Goal: Contribute content: Contribute content

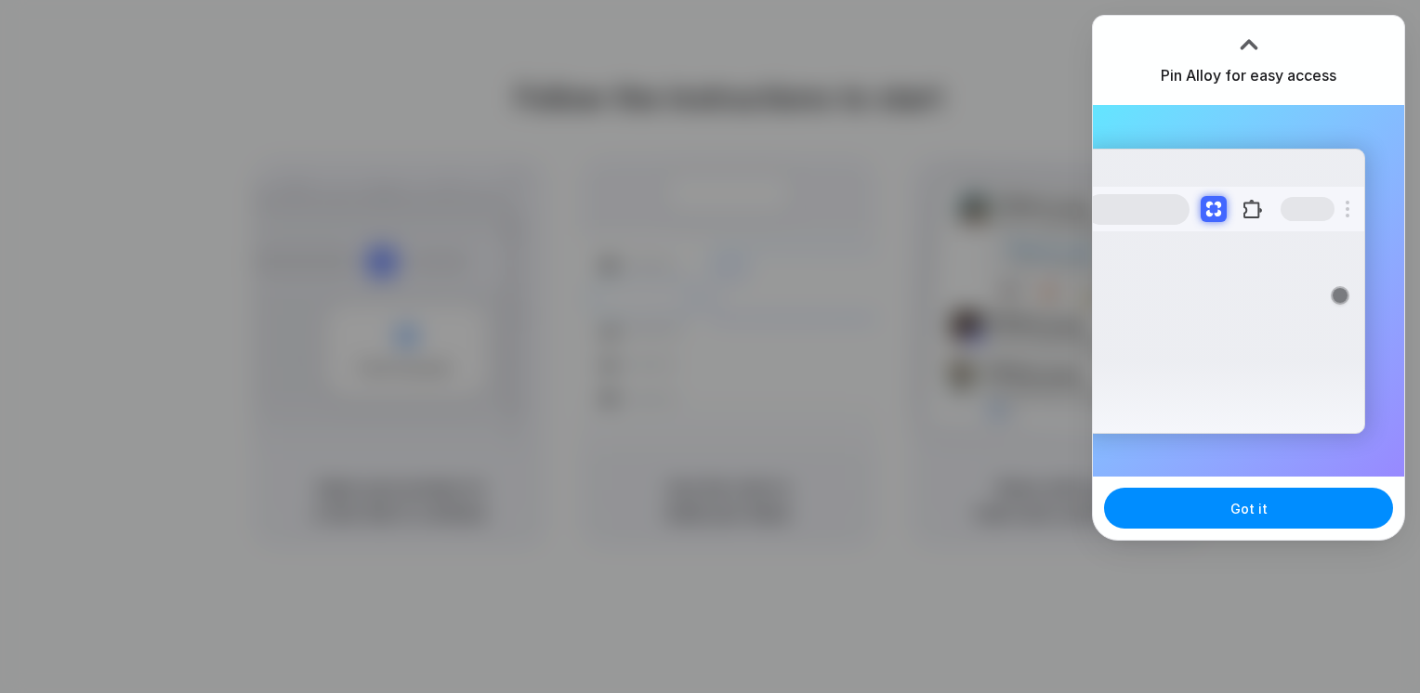
click at [1221, 493] on button "Got it" at bounding box center [1248, 508] width 289 height 41
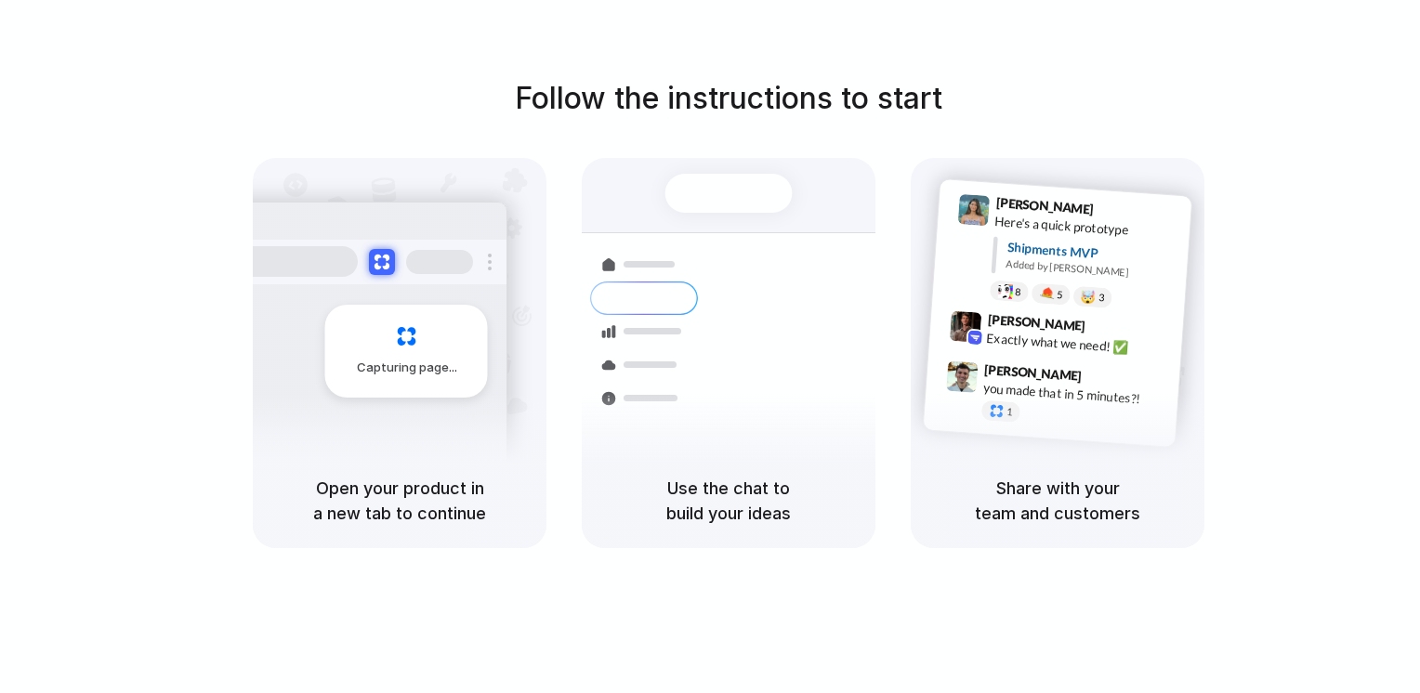
click at [428, 317] on div "Capturing page" at bounding box center [406, 351] width 163 height 93
drag, startPoint x: 1211, startPoint y: 4, endPoint x: 940, endPoint y: 34, distance: 273.1
click at [940, 34] on div "Follow the instructions to start Capturing page Open your product in a new tab …" at bounding box center [728, 365] width 1457 height 731
click at [779, 213] on div at bounding box center [729, 193] width 127 height 39
click at [781, 2] on div "Follow the instructions to start Capturing page Open your product in a new tab …" at bounding box center [728, 365] width 1457 height 731
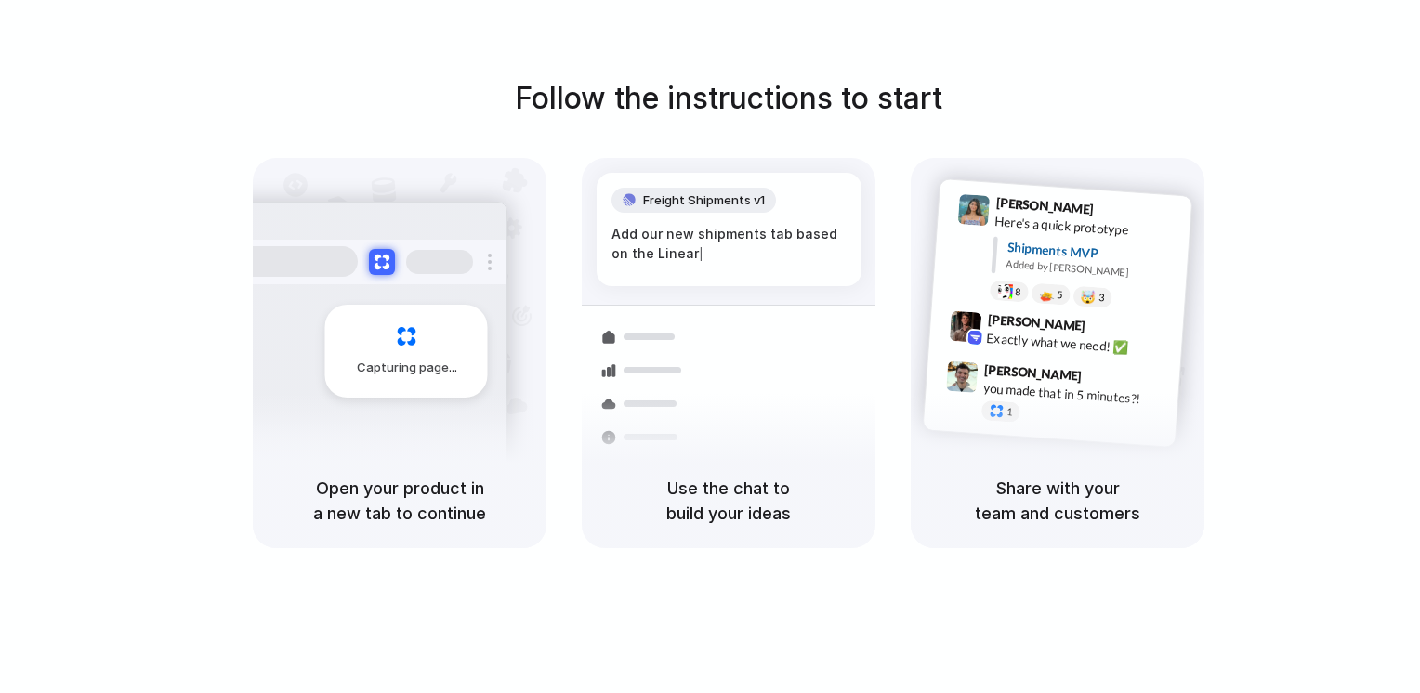
click at [1264, 160] on div "Follow the instructions to start Capturing page Open your product in a new tab …" at bounding box center [729, 312] width 1420 height 472
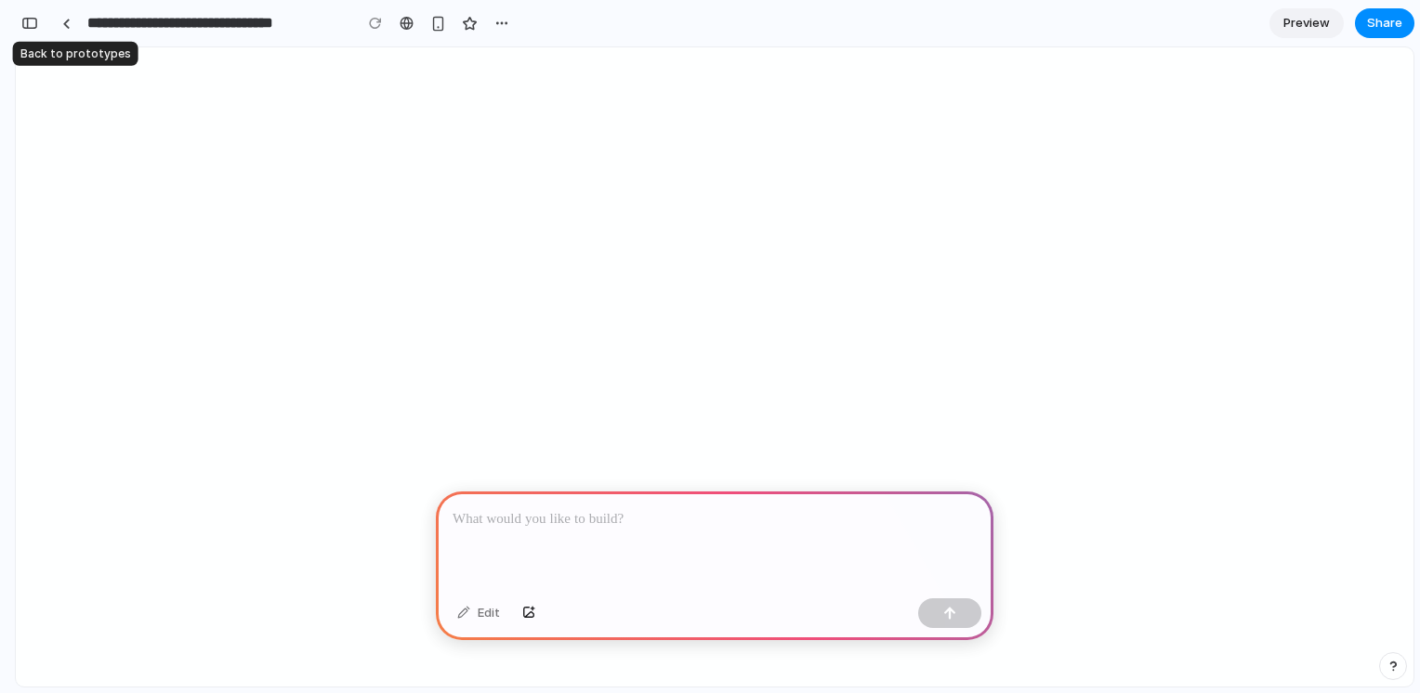
click at [74, 26] on link at bounding box center [66, 23] width 28 height 28
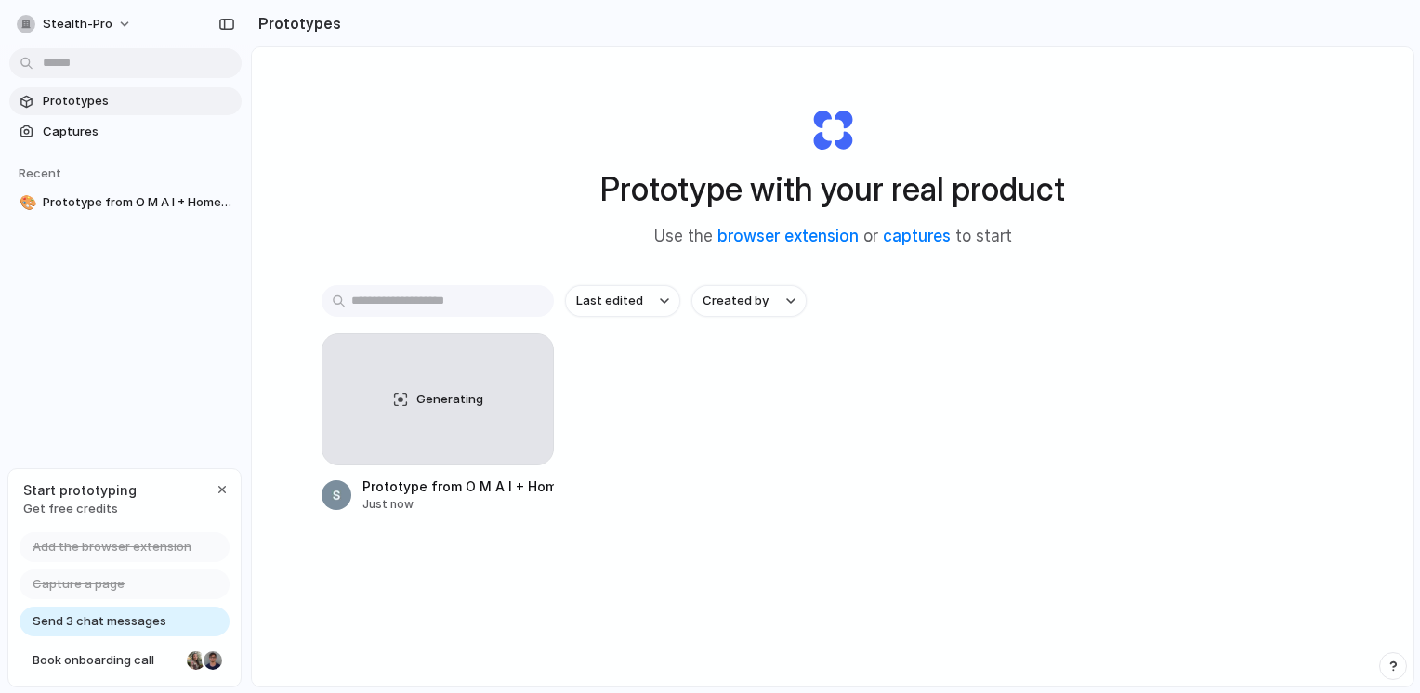
click at [224, 28] on div "button" at bounding box center [226, 24] width 17 height 13
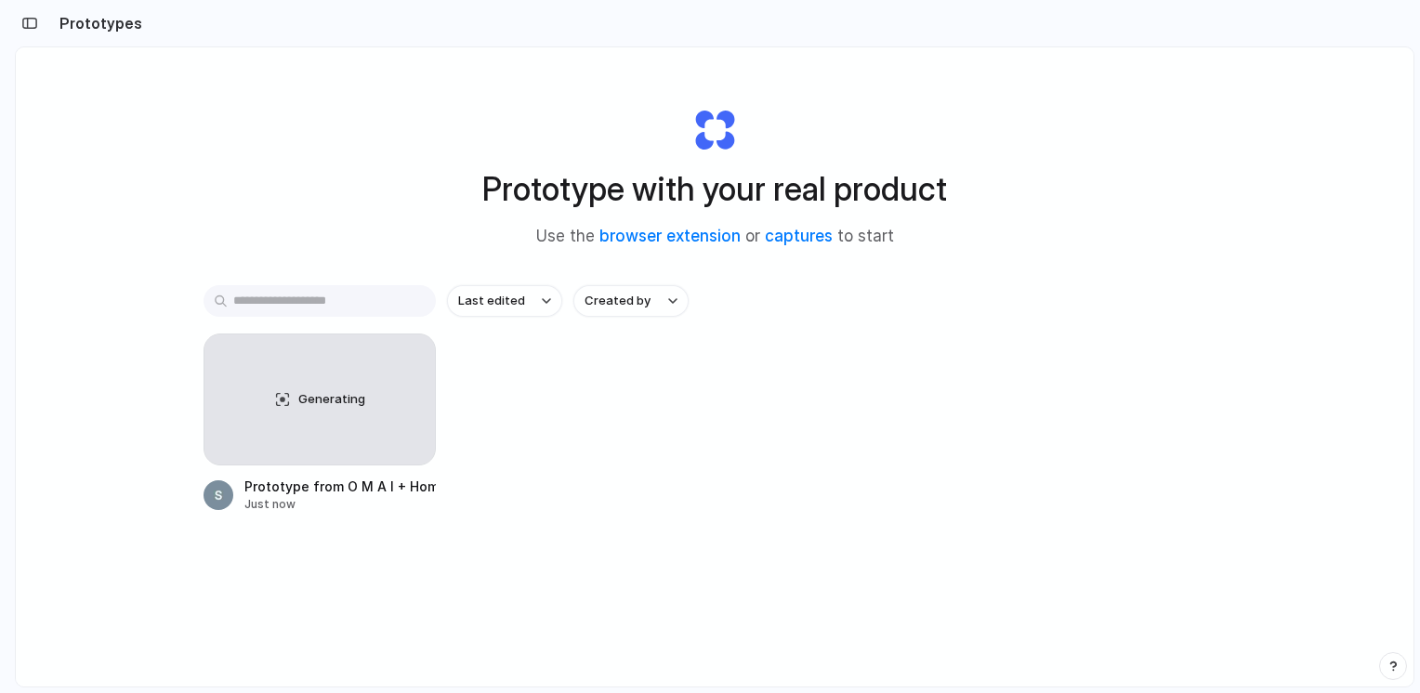
click at [331, 405] on span "Generating" at bounding box center [331, 399] width 67 height 19
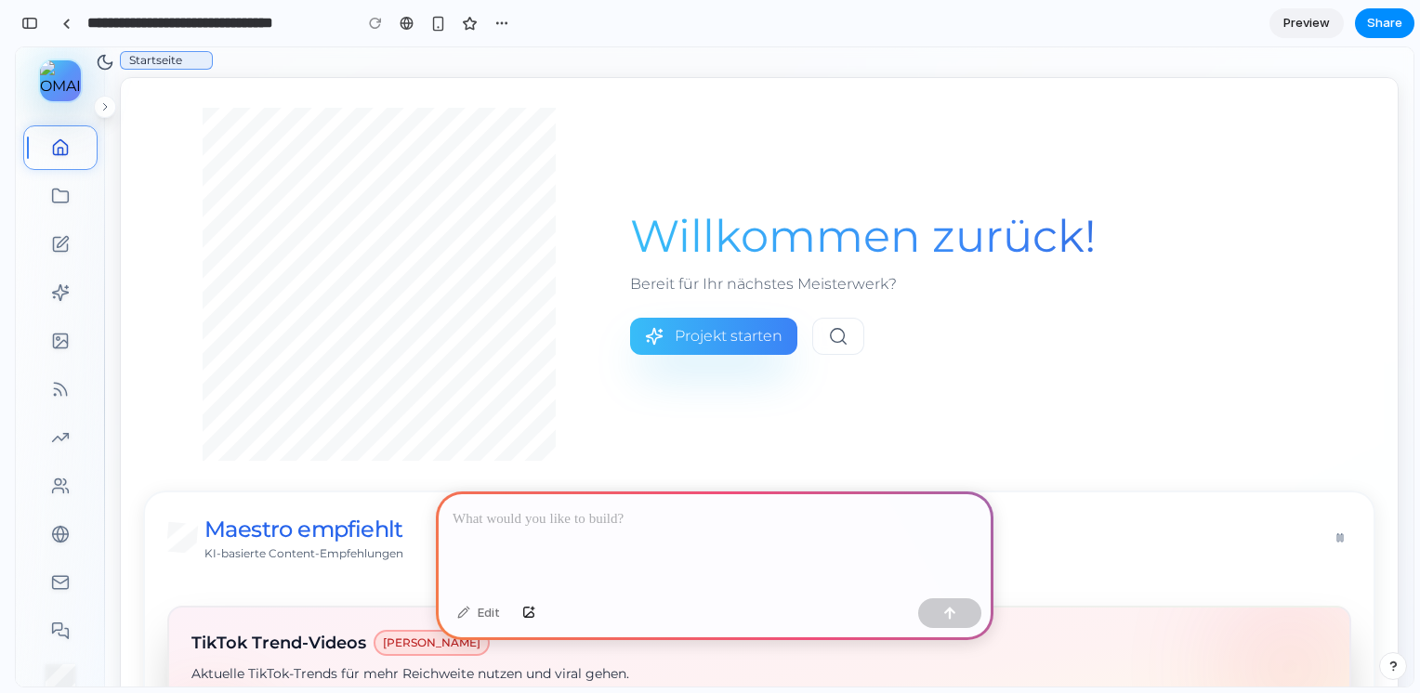
click at [1314, 29] on span "Preview" at bounding box center [1307, 23] width 46 height 19
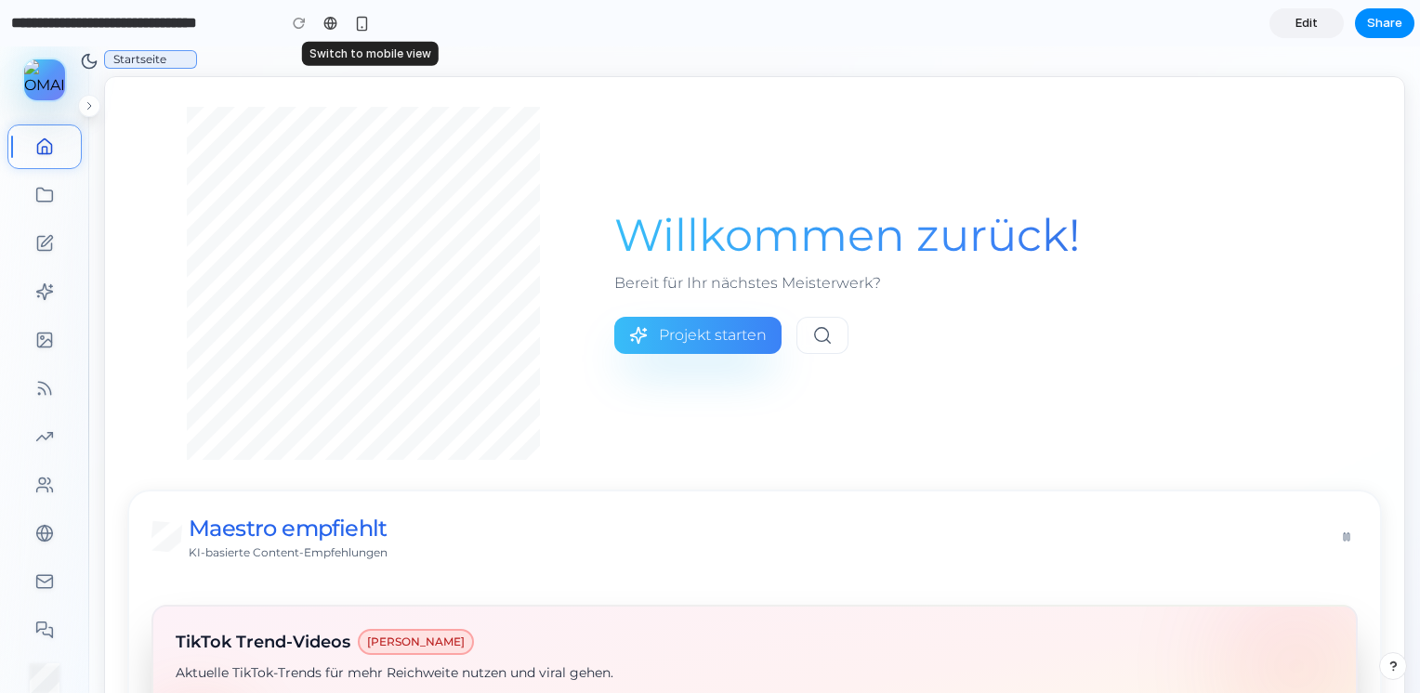
click at [358, 28] on div "button" at bounding box center [362, 24] width 16 height 16
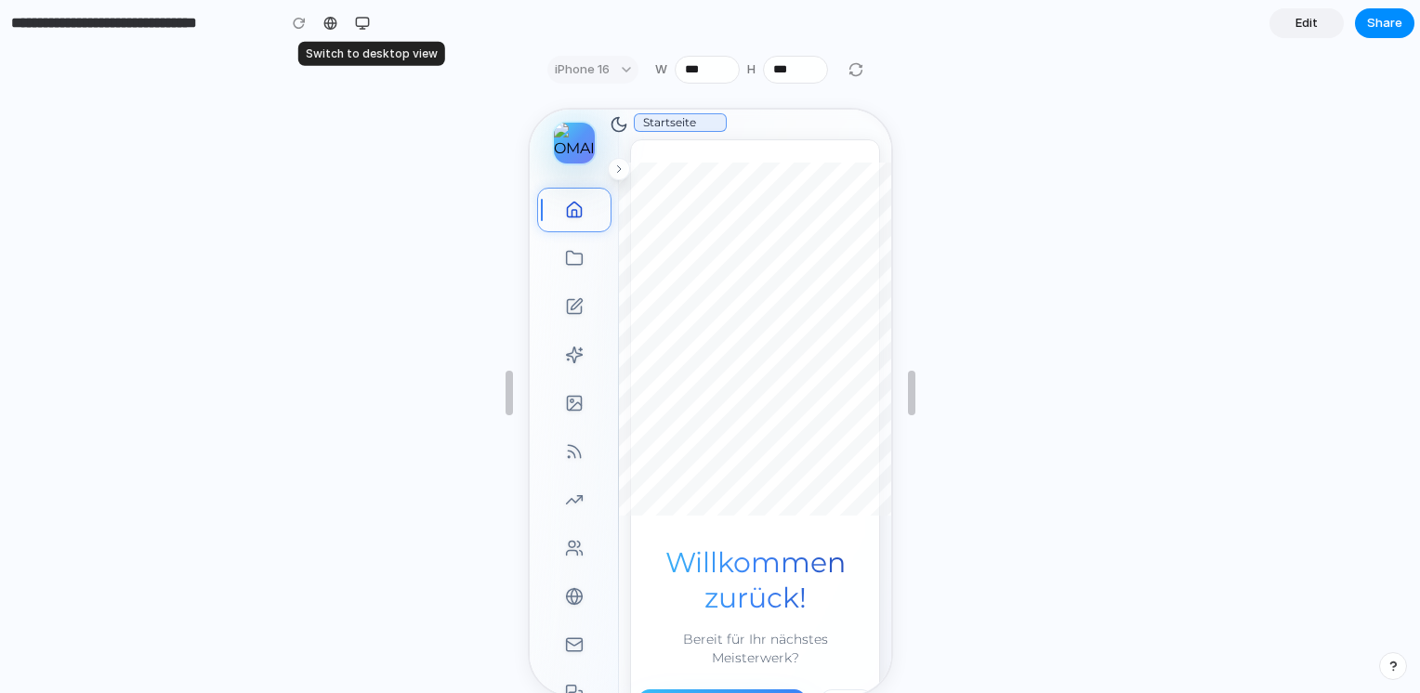
click at [358, 28] on div "button" at bounding box center [362, 23] width 15 height 15
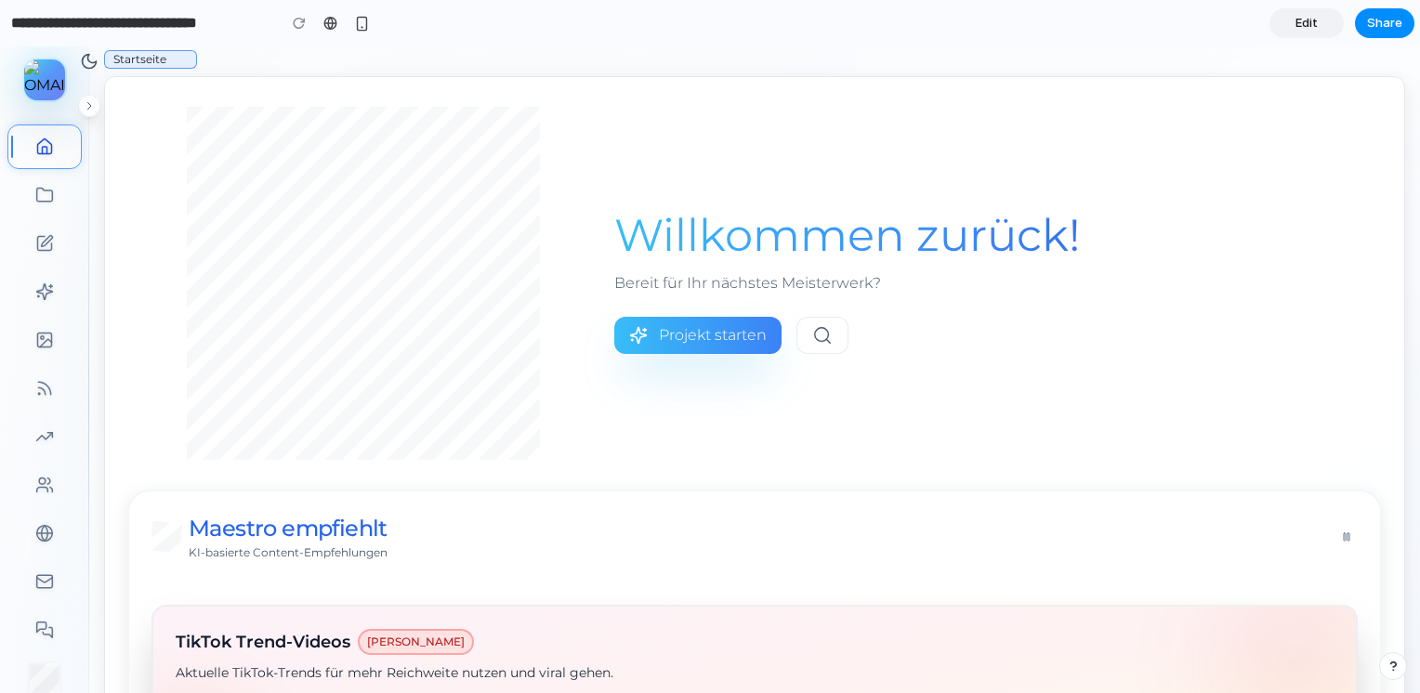
click at [1325, 23] on link "Edit" at bounding box center [1307, 23] width 74 height 30
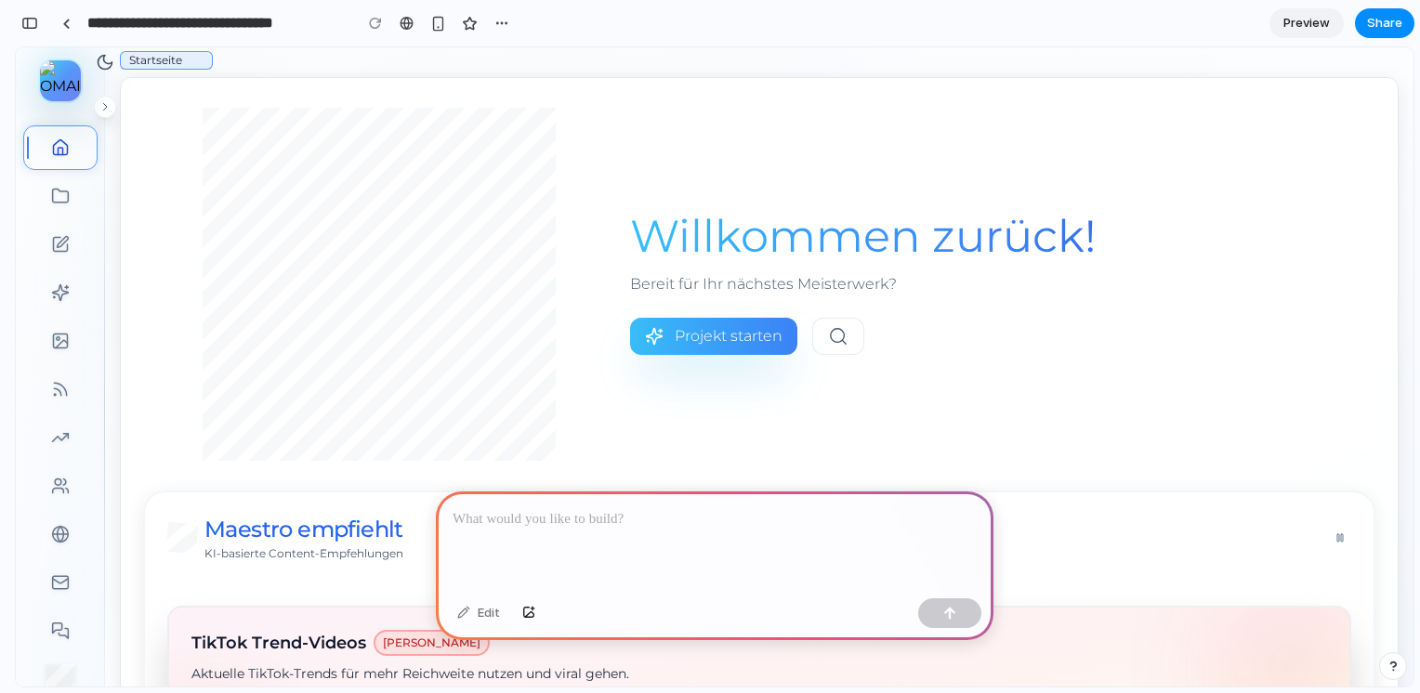
click at [78, 193] on button "Projekte" at bounding box center [60, 196] width 74 height 45
click at [545, 539] on div at bounding box center [715, 541] width 558 height 99
click at [924, 620] on button "button" at bounding box center [949, 614] width 63 height 30
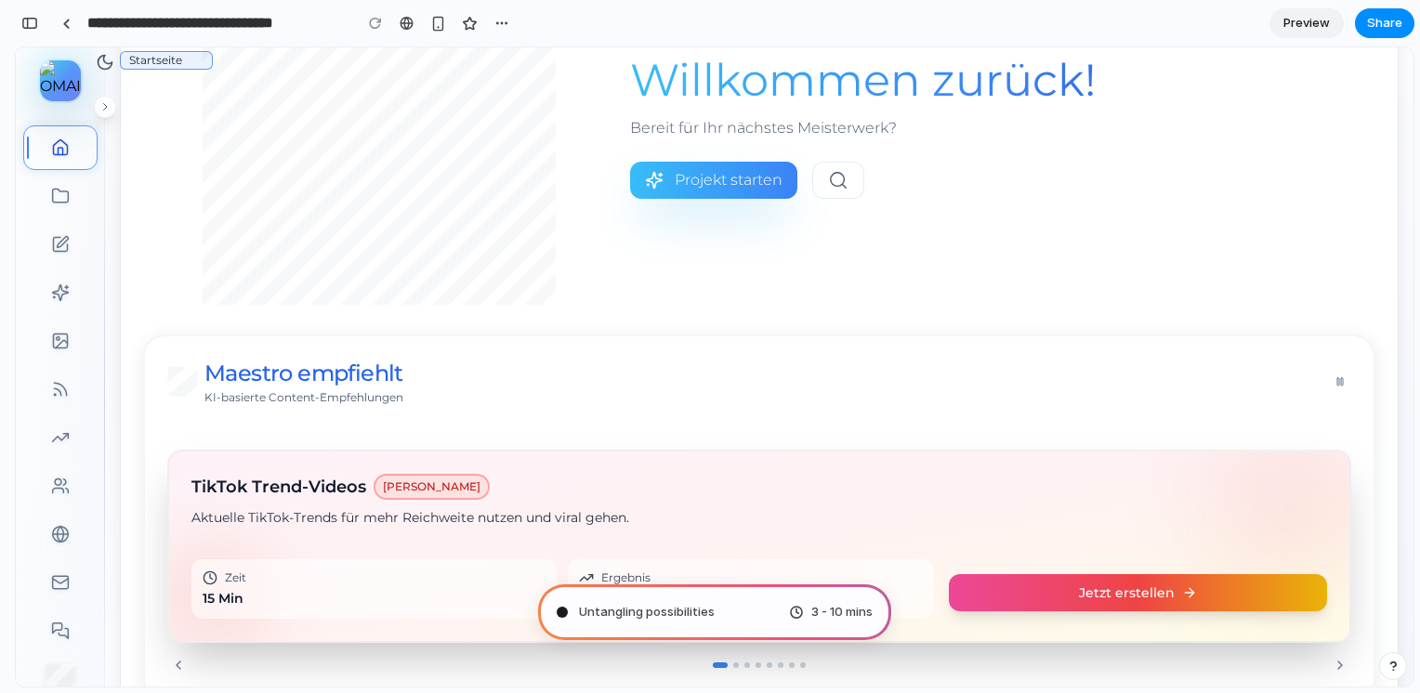
scroll to position [166, 0]
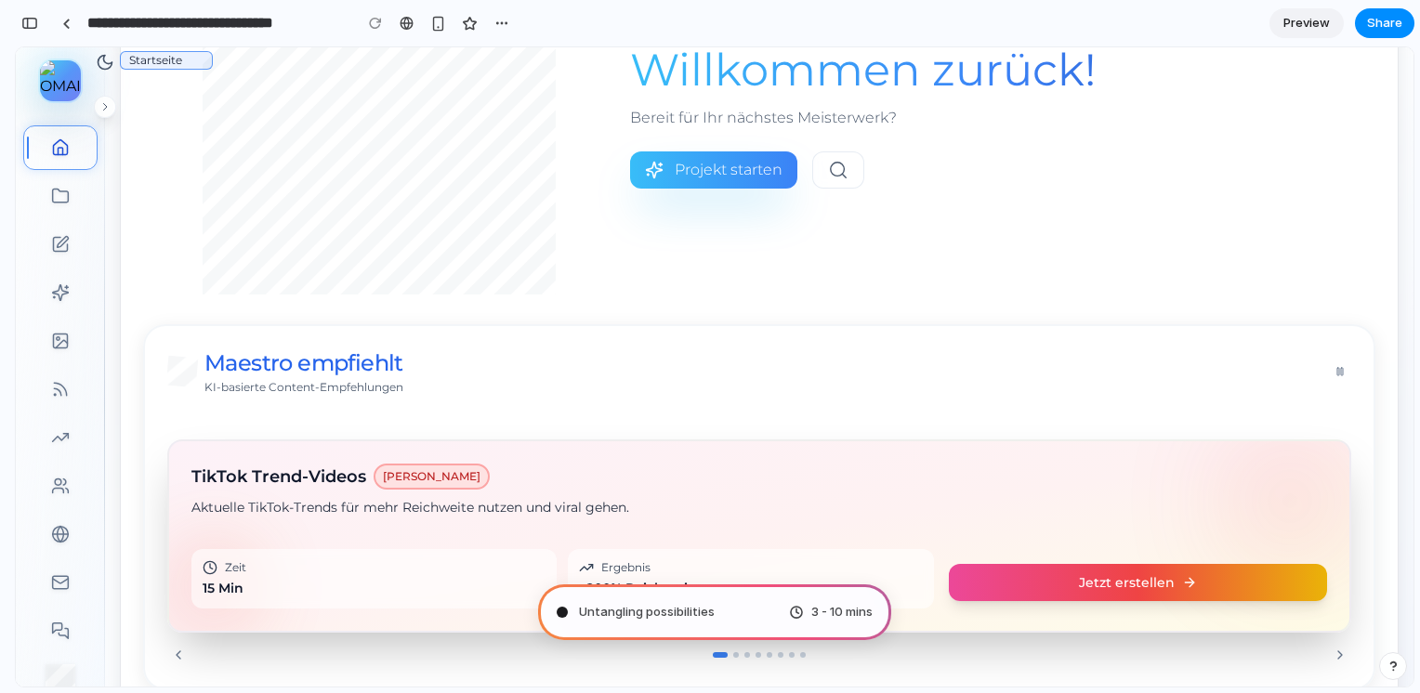
click at [184, 654] on icon at bounding box center [178, 655] width 15 height 15
click at [74, 247] on button "Maestro" at bounding box center [60, 244] width 74 height 45
click at [74, 289] on button "OMAI + Tools" at bounding box center [60, 292] width 74 height 45
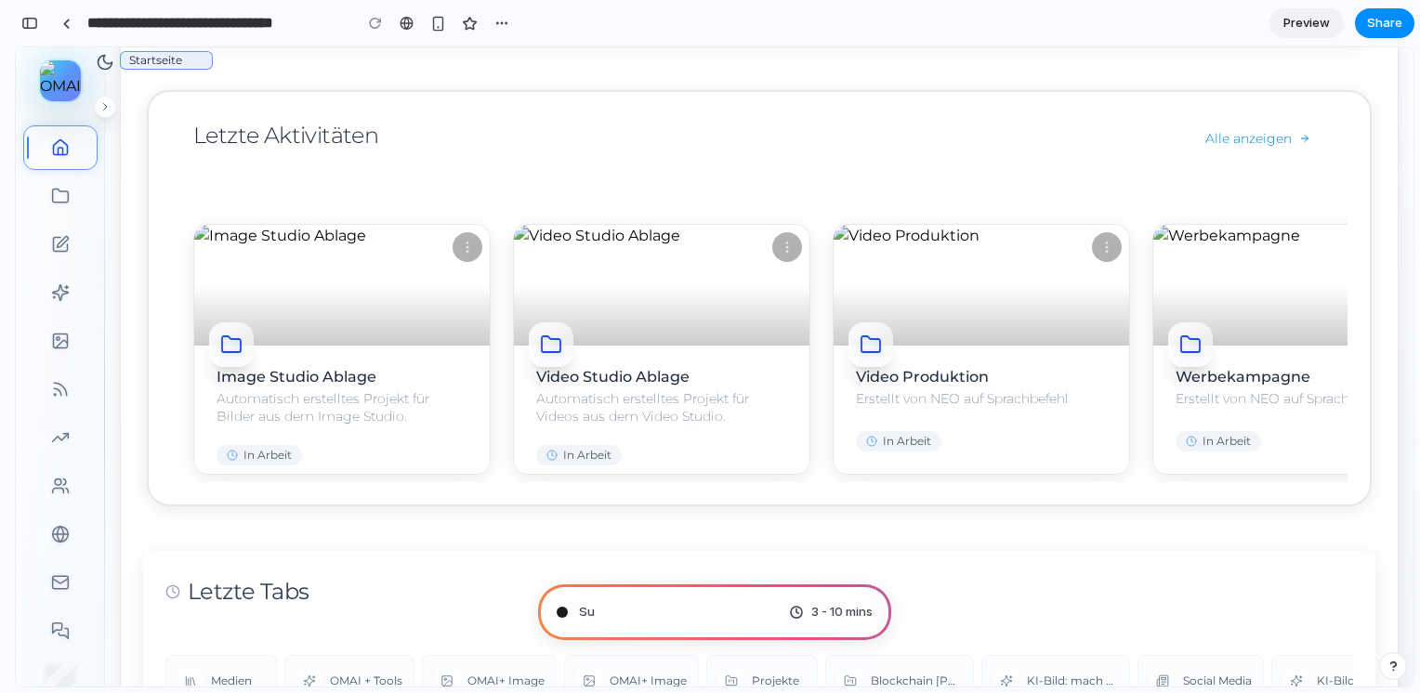
click at [736, 390] on p "Automatisch erstelltes Projekt für Videos aus dem Video Studio." at bounding box center [661, 408] width 251 height 36
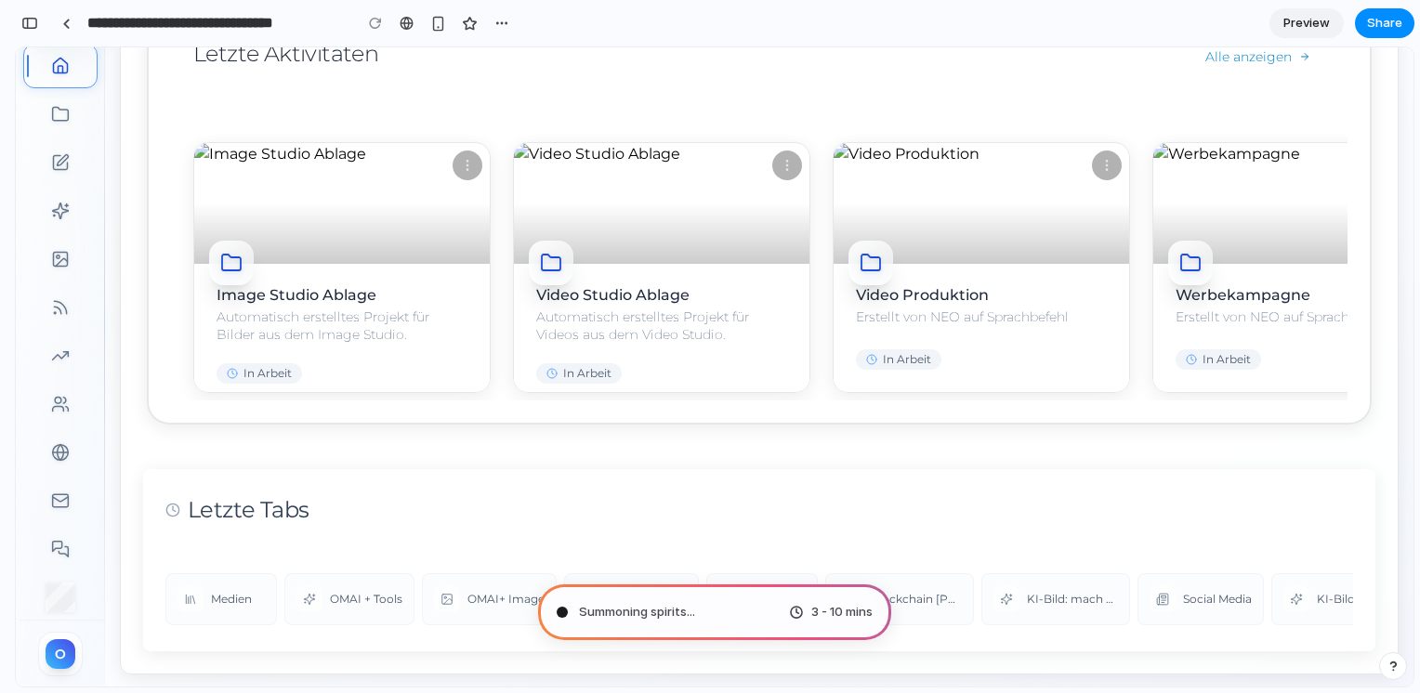
click at [360, 602] on span "OMAI + Tools" at bounding box center [366, 599] width 73 height 15
click at [74, 122] on button "Projekte" at bounding box center [60, 114] width 74 height 45
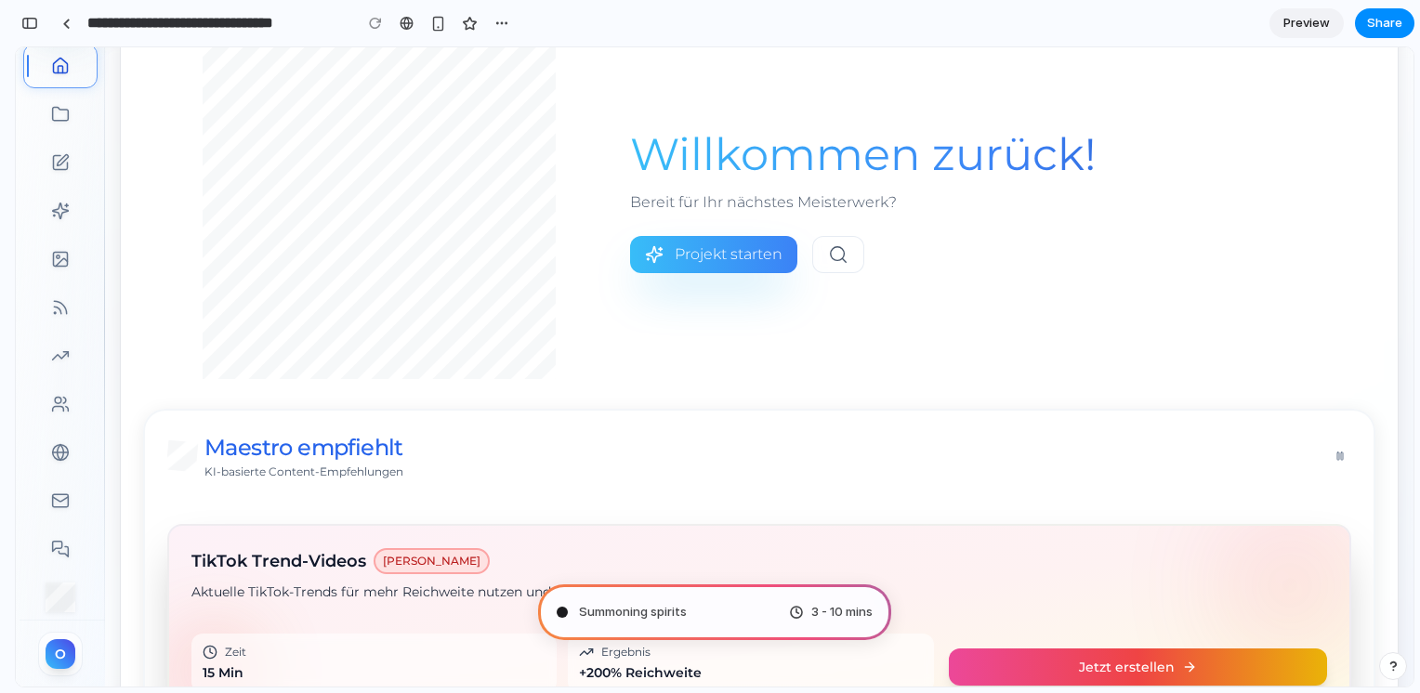
click at [1316, 20] on span "Preview" at bounding box center [1307, 23] width 46 height 19
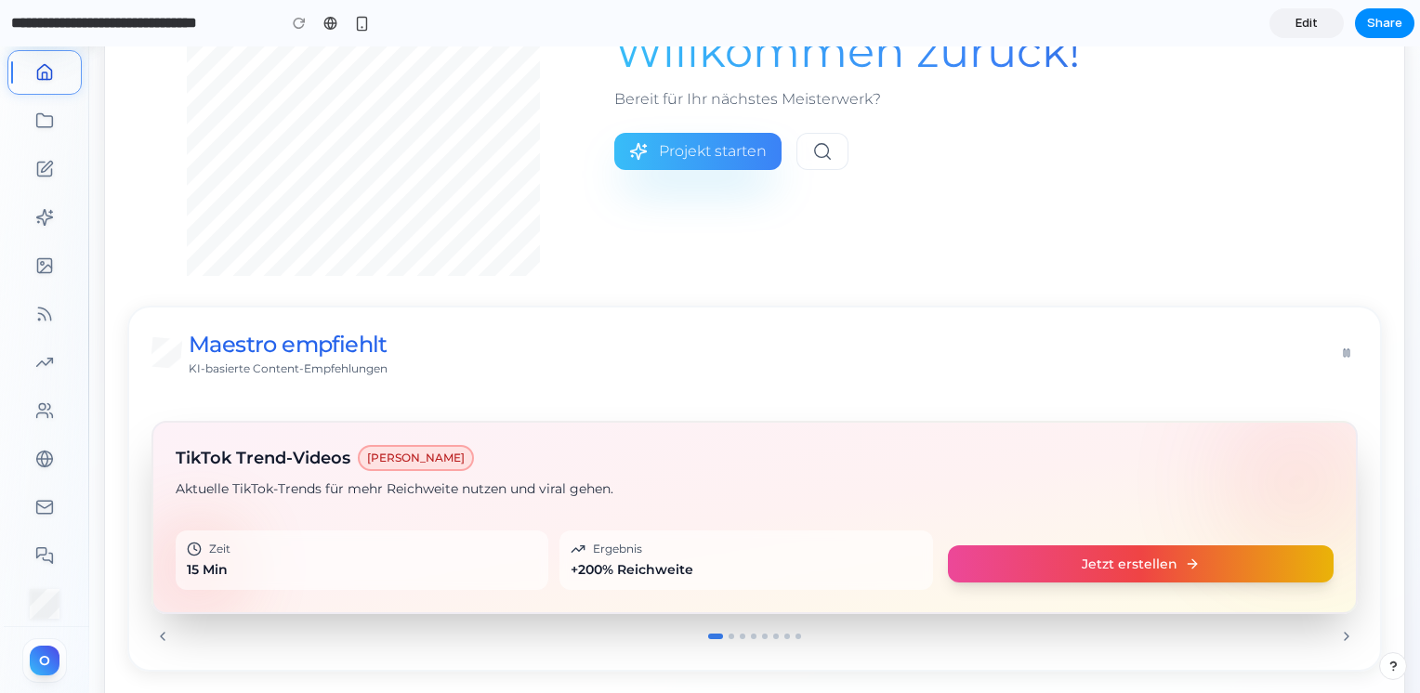
scroll to position [112, 0]
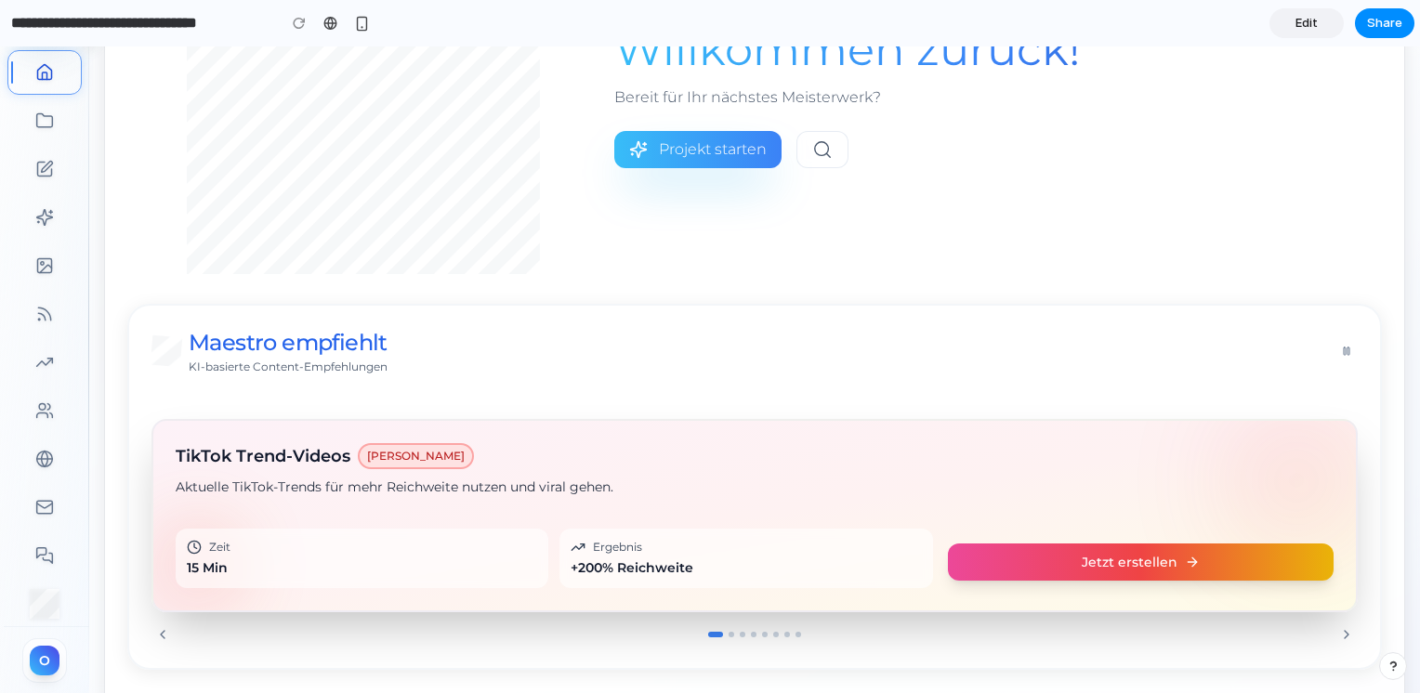
click at [666, 131] on button "Projekt starten" at bounding box center [697, 149] width 167 height 37
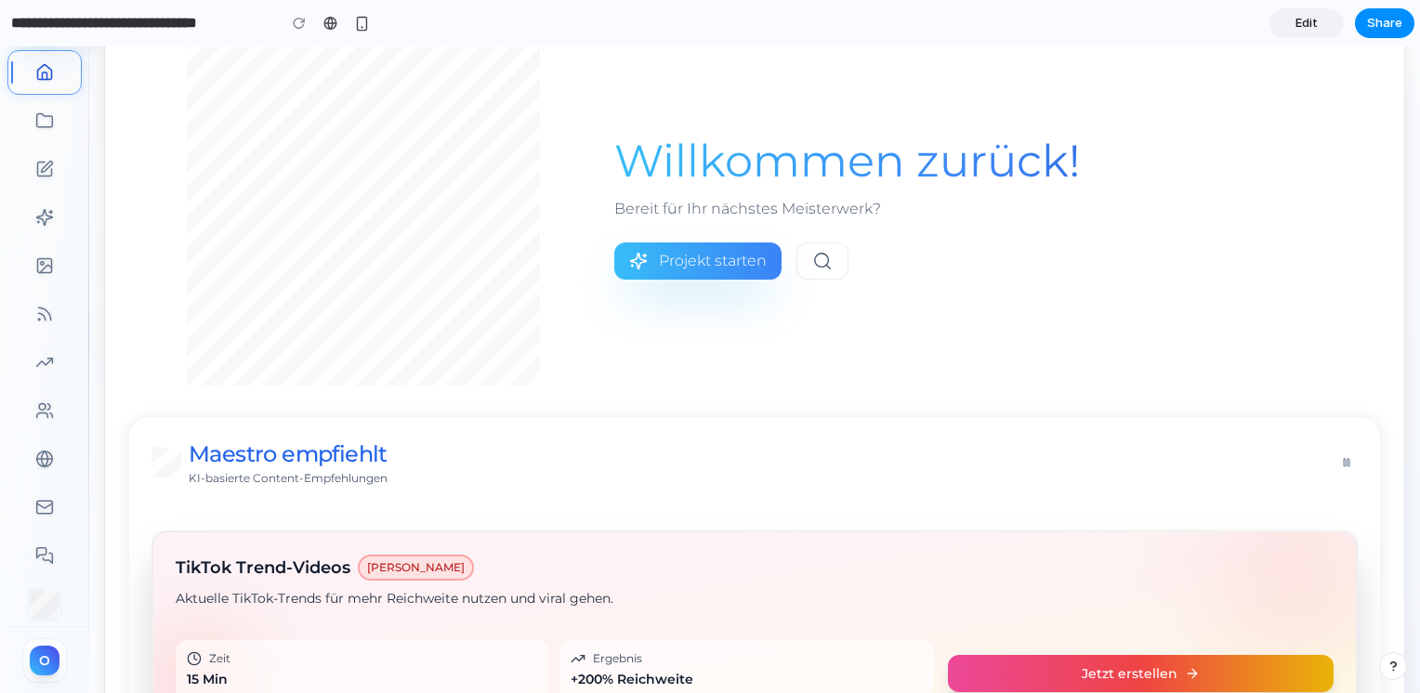
scroll to position [0, 0]
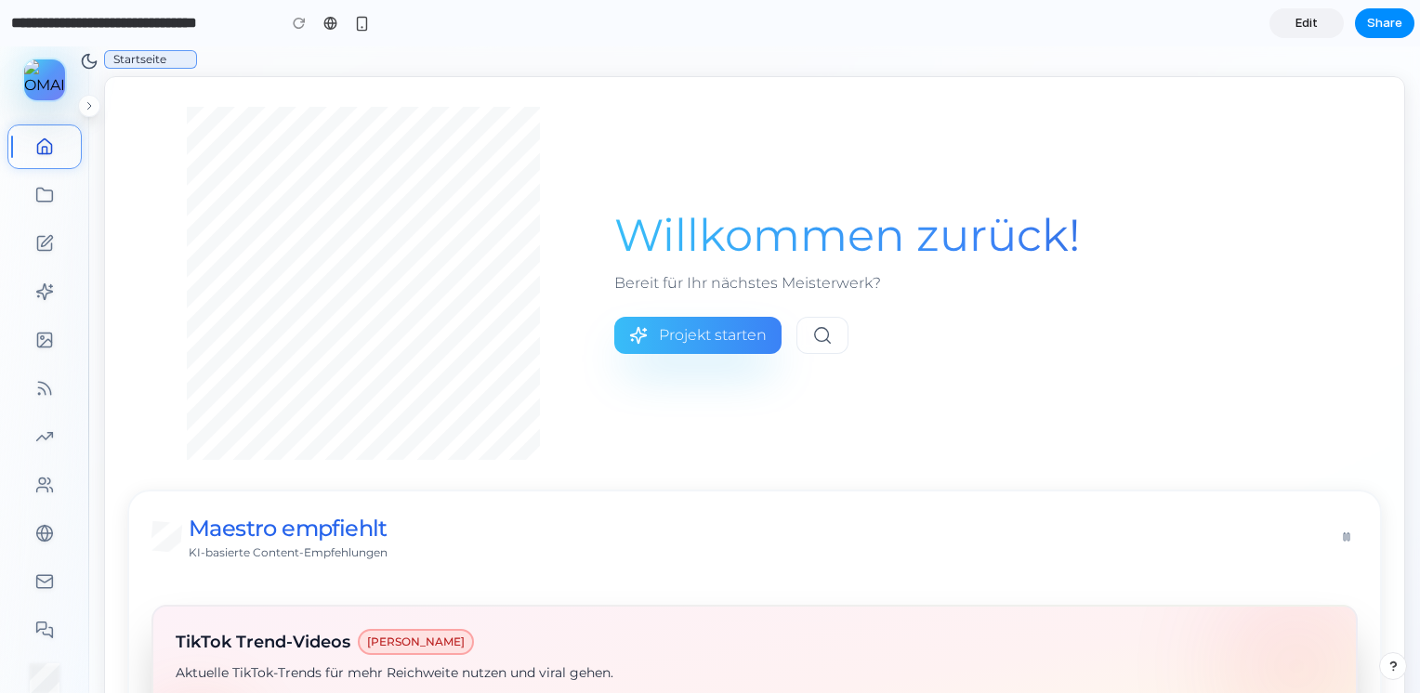
click at [1321, 14] on link "Edit" at bounding box center [1307, 23] width 74 height 30
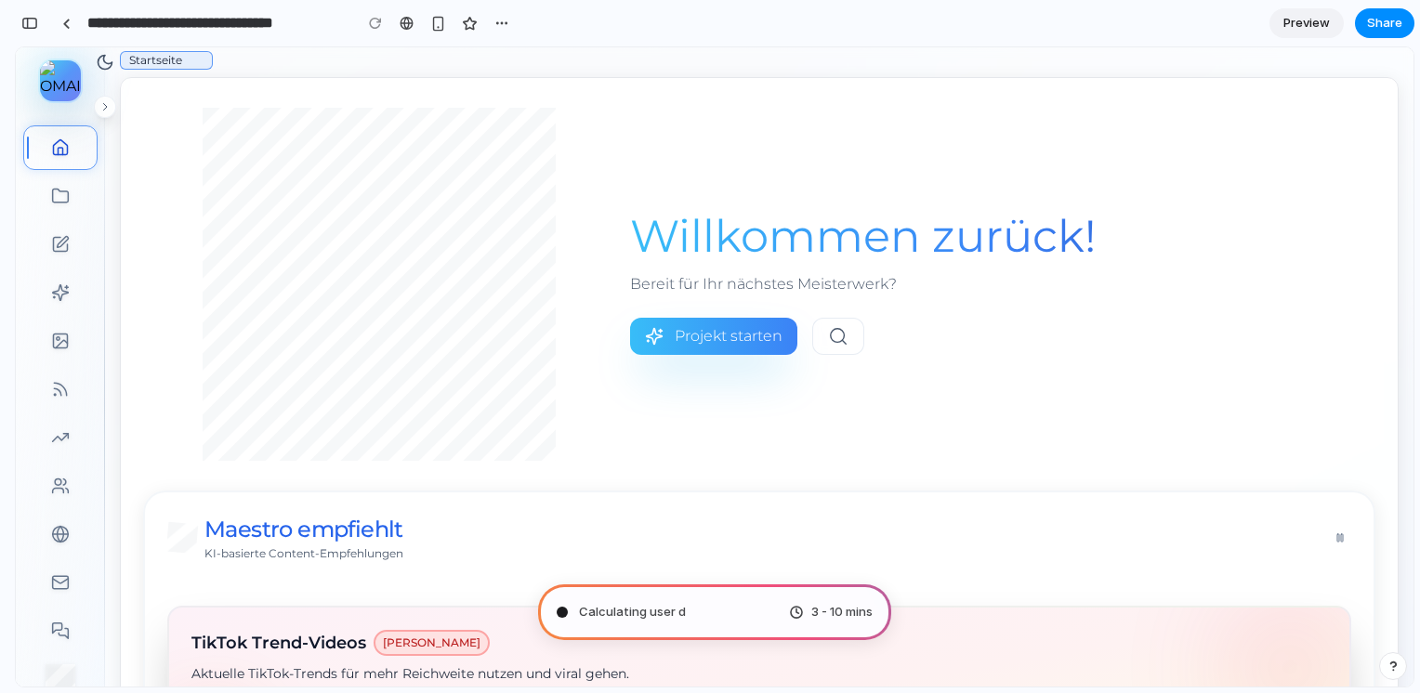
click at [496, 24] on div "button" at bounding box center [502, 23] width 15 height 15
click at [524, 89] on span "Delete" at bounding box center [539, 94] width 39 height 19
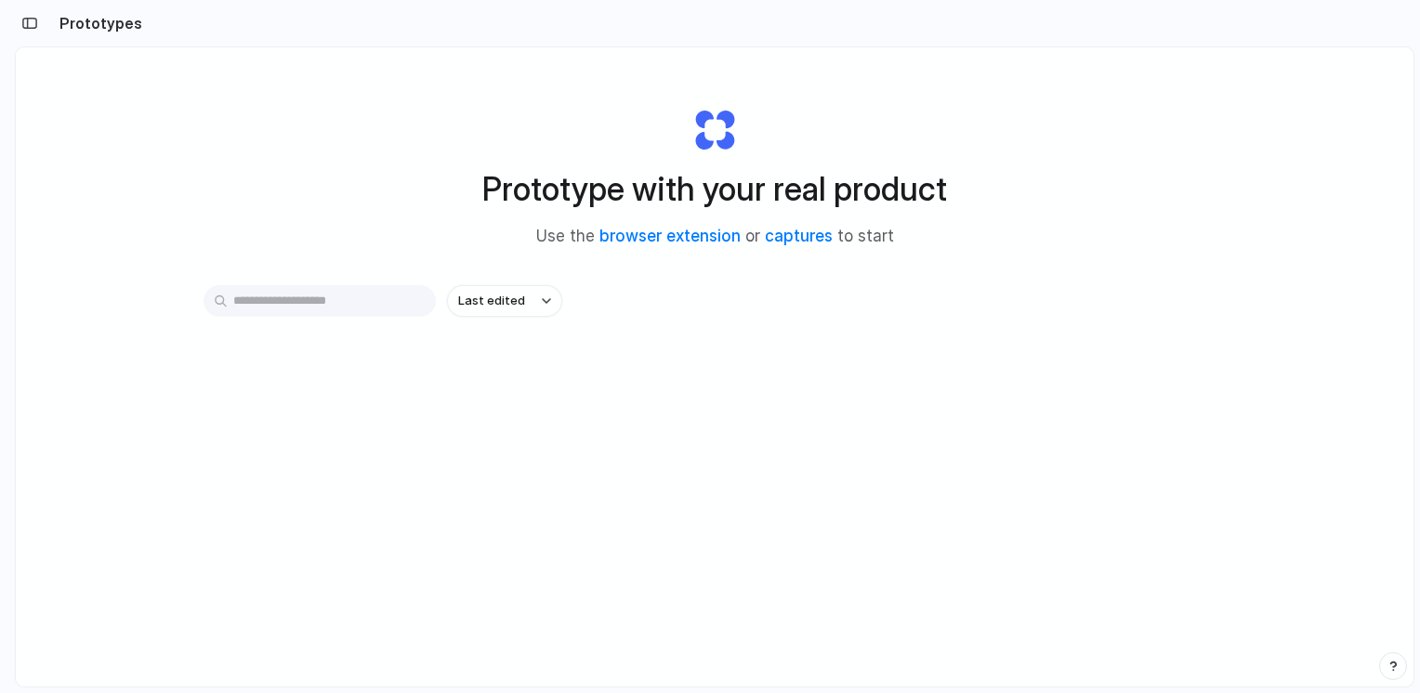
click at [516, 310] on button "Last edited" at bounding box center [504, 301] width 115 height 32
click at [516, 310] on div "Last edited Last created Alphabetical" at bounding box center [710, 346] width 1420 height 693
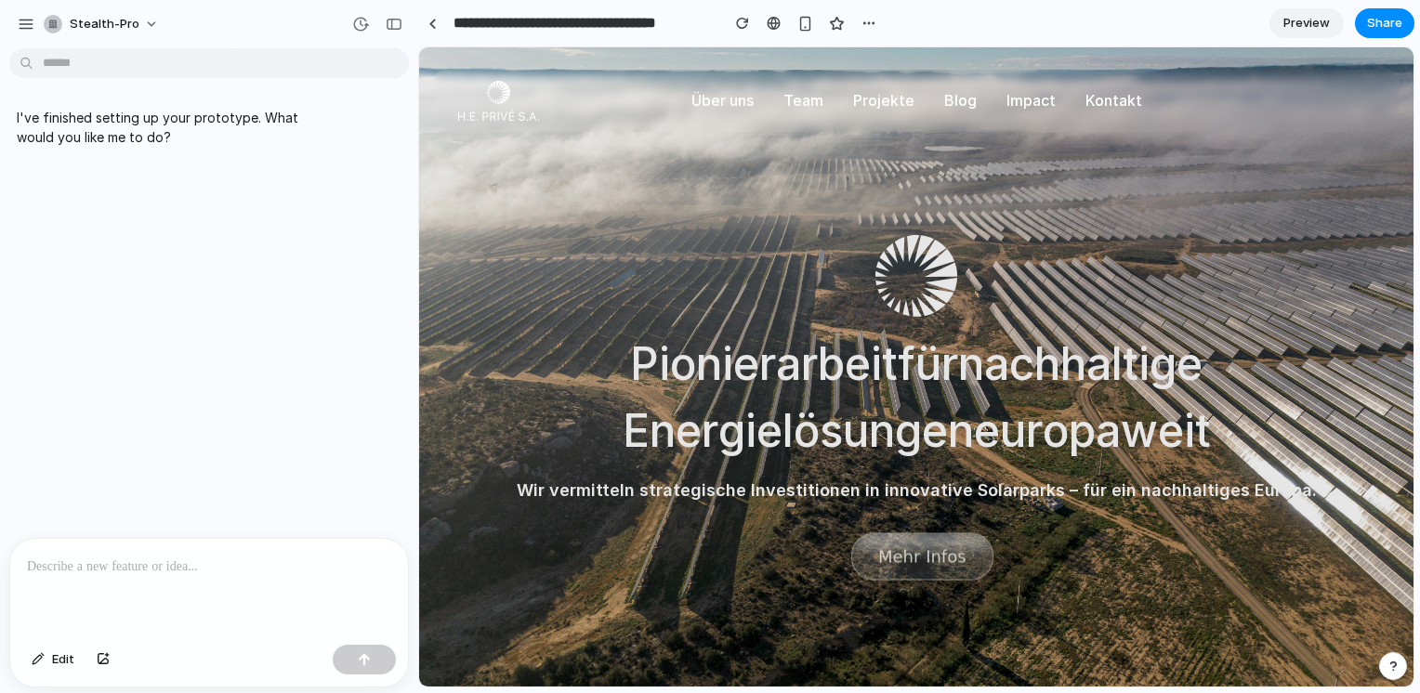
click at [719, 112] on nav "Über uns Über uns Team Team Projekte Projekte Blog Blog Impact Impact Kontakt K…" at bounding box center [916, 101] width 965 height 62
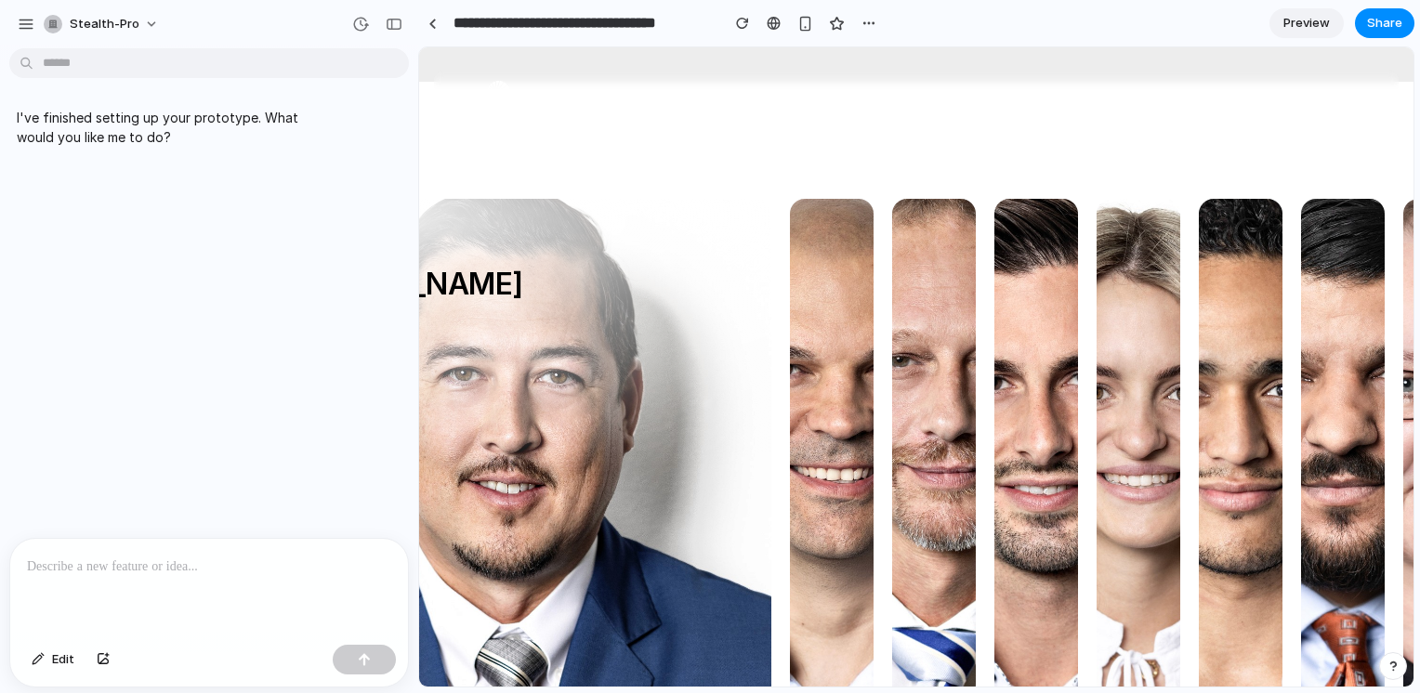
scroll to position [2551, 0]
click at [857, 363] on img at bounding box center [830, 398] width 757 height 757
click at [353, 556] on p at bounding box center [209, 567] width 364 height 22
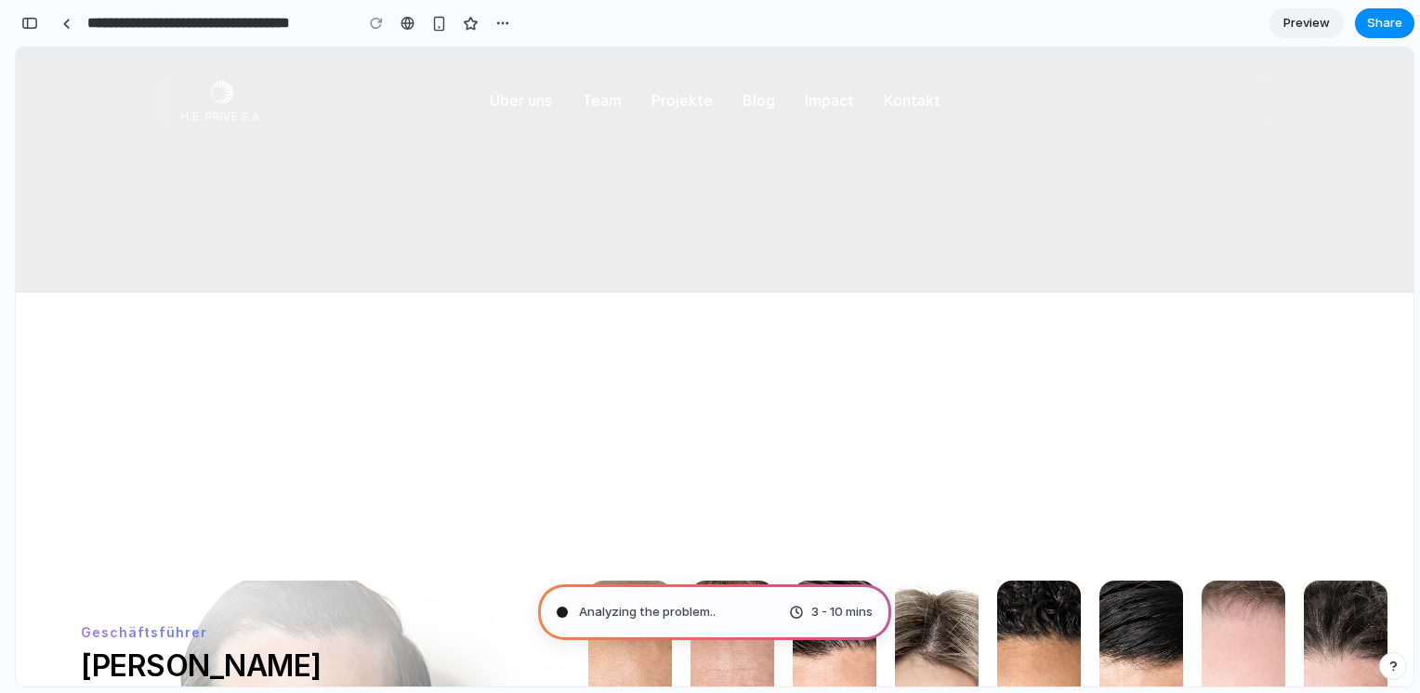
type input "**********"
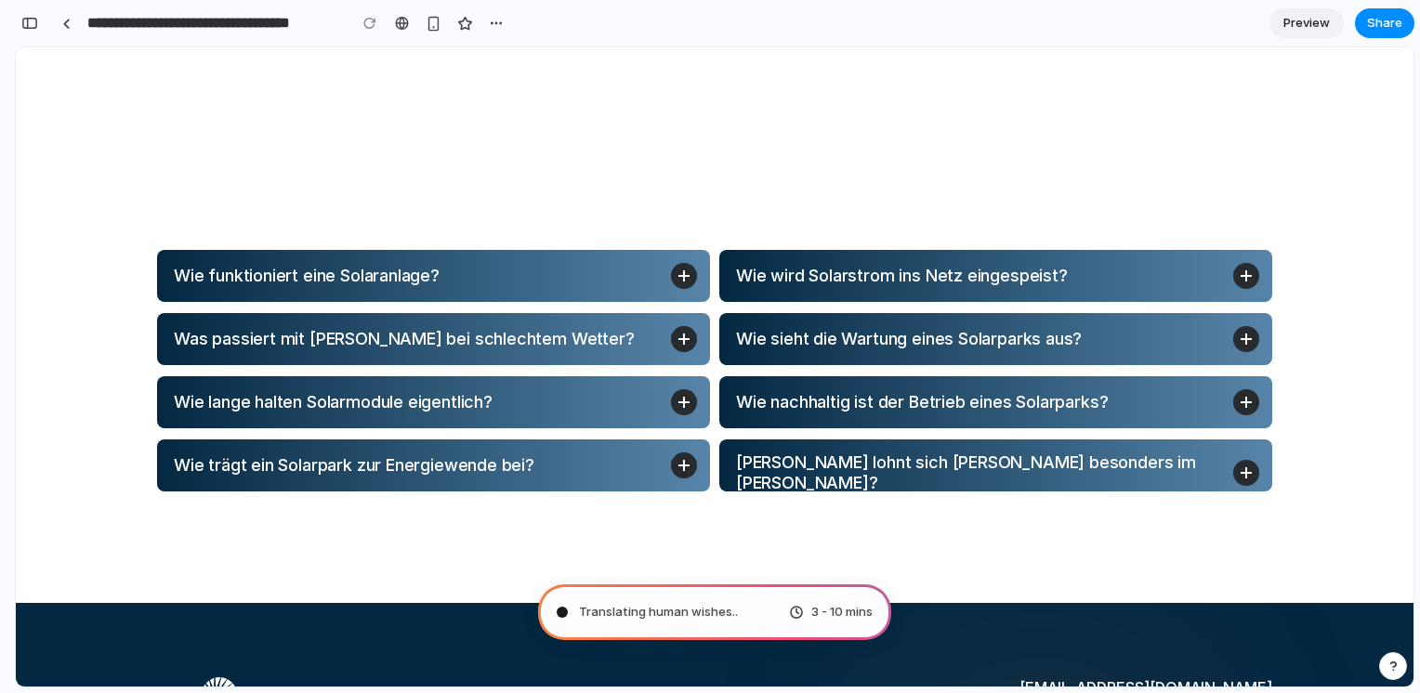
scroll to position [5871, 0]
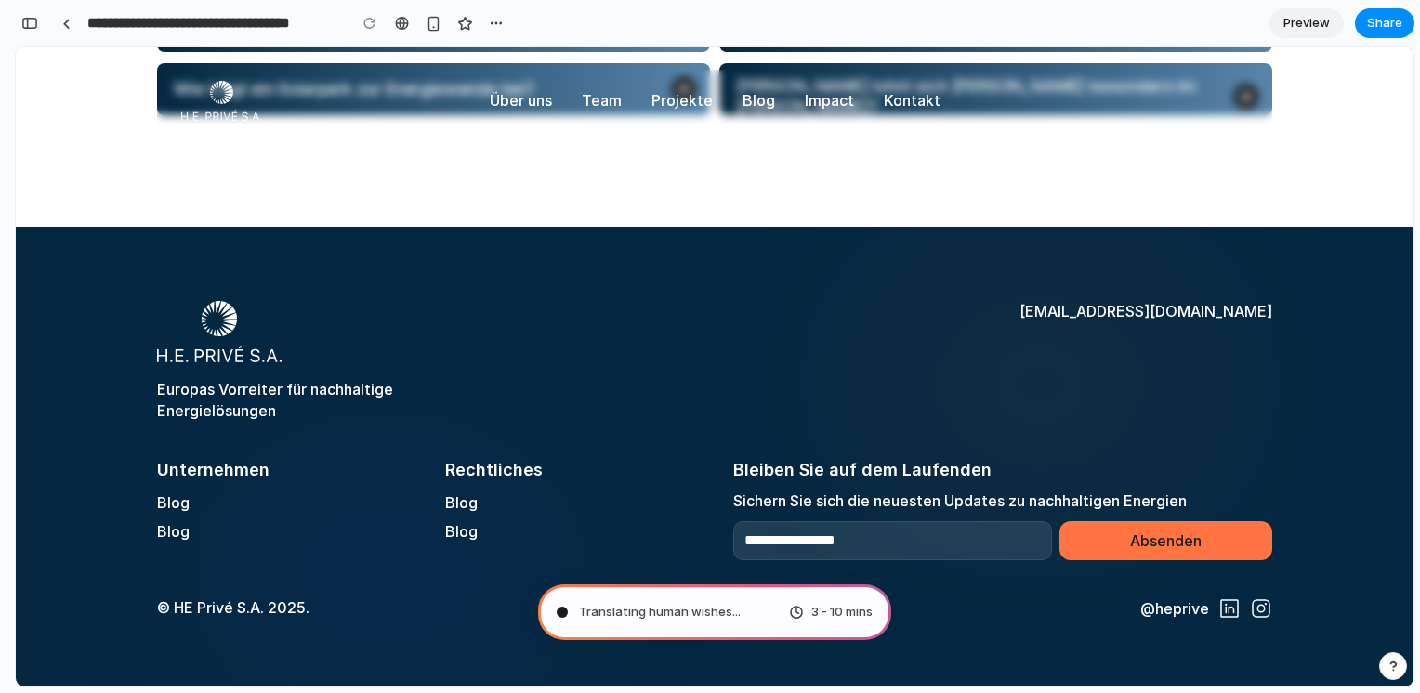
click at [1177, 531] on p "Absenden" at bounding box center [1166, 541] width 72 height 20
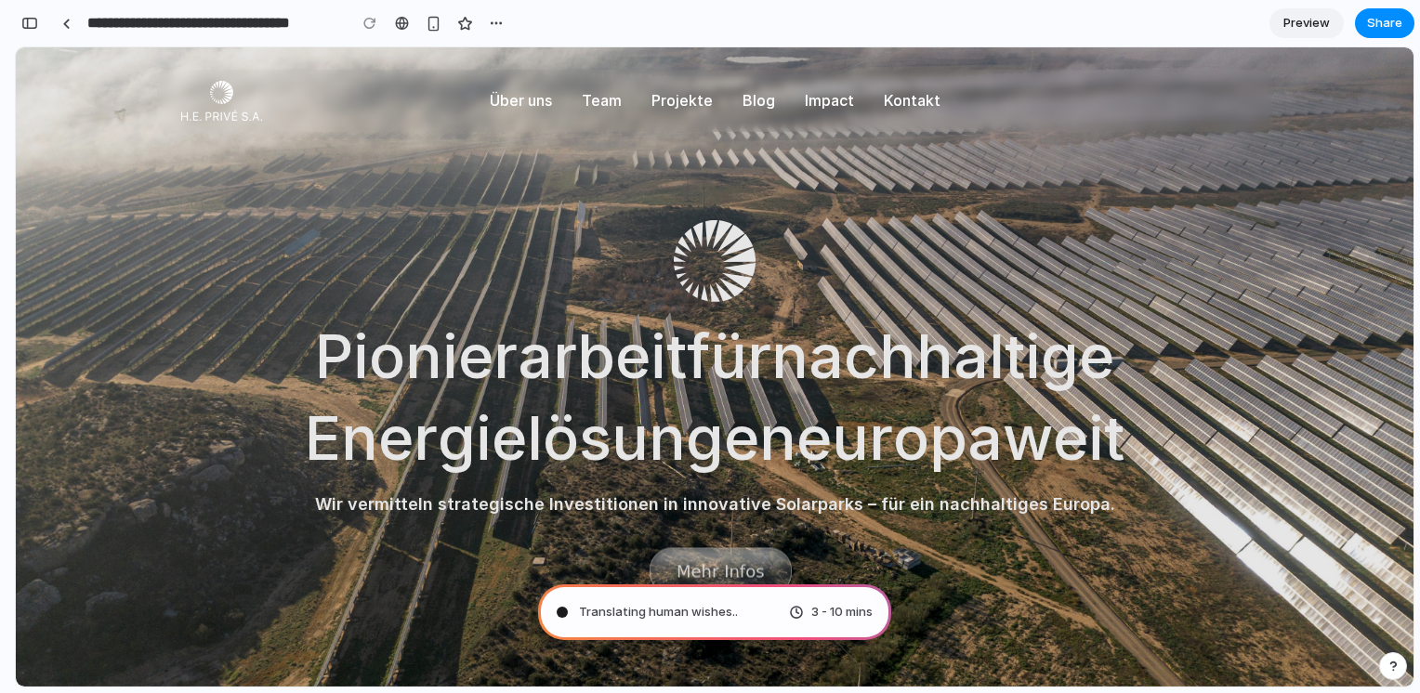
scroll to position [0, 0]
click at [689, 99] on p "Projekte" at bounding box center [682, 100] width 61 height 20
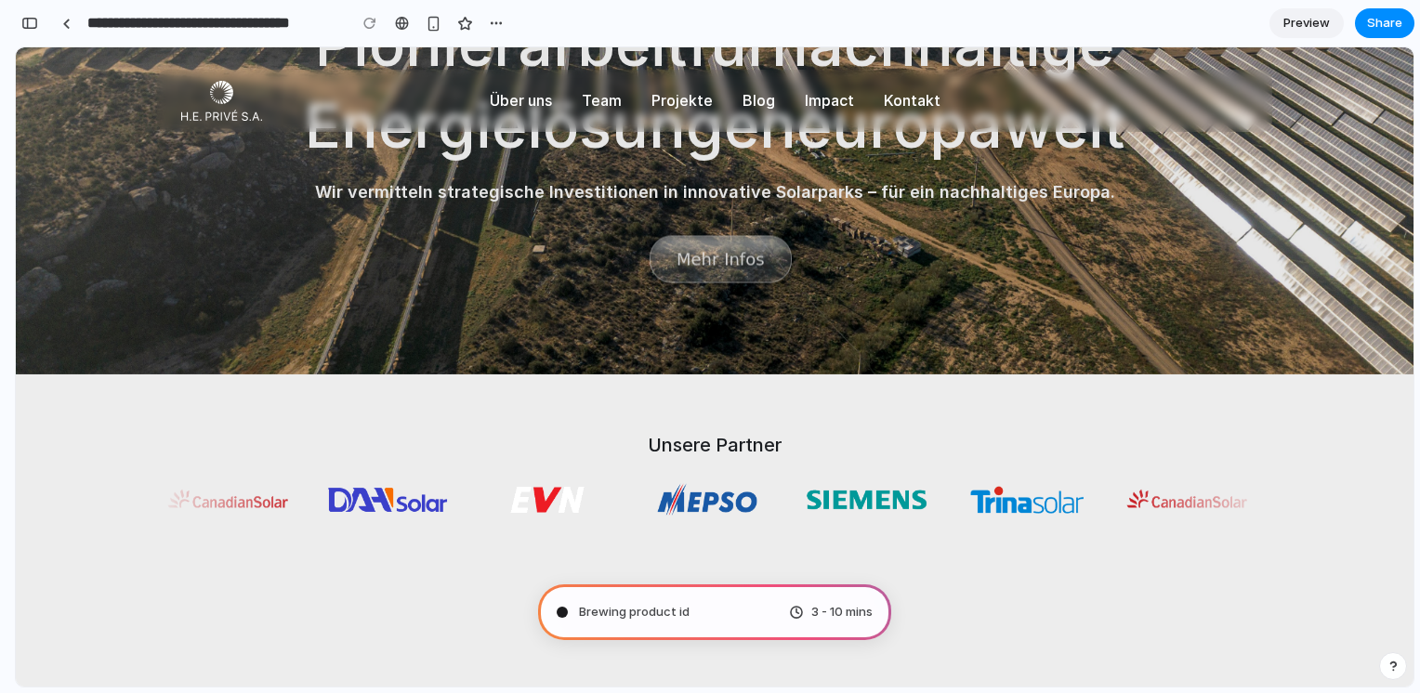
click at [712, 272] on button "Mehr Infos" at bounding box center [721, 258] width 142 height 47
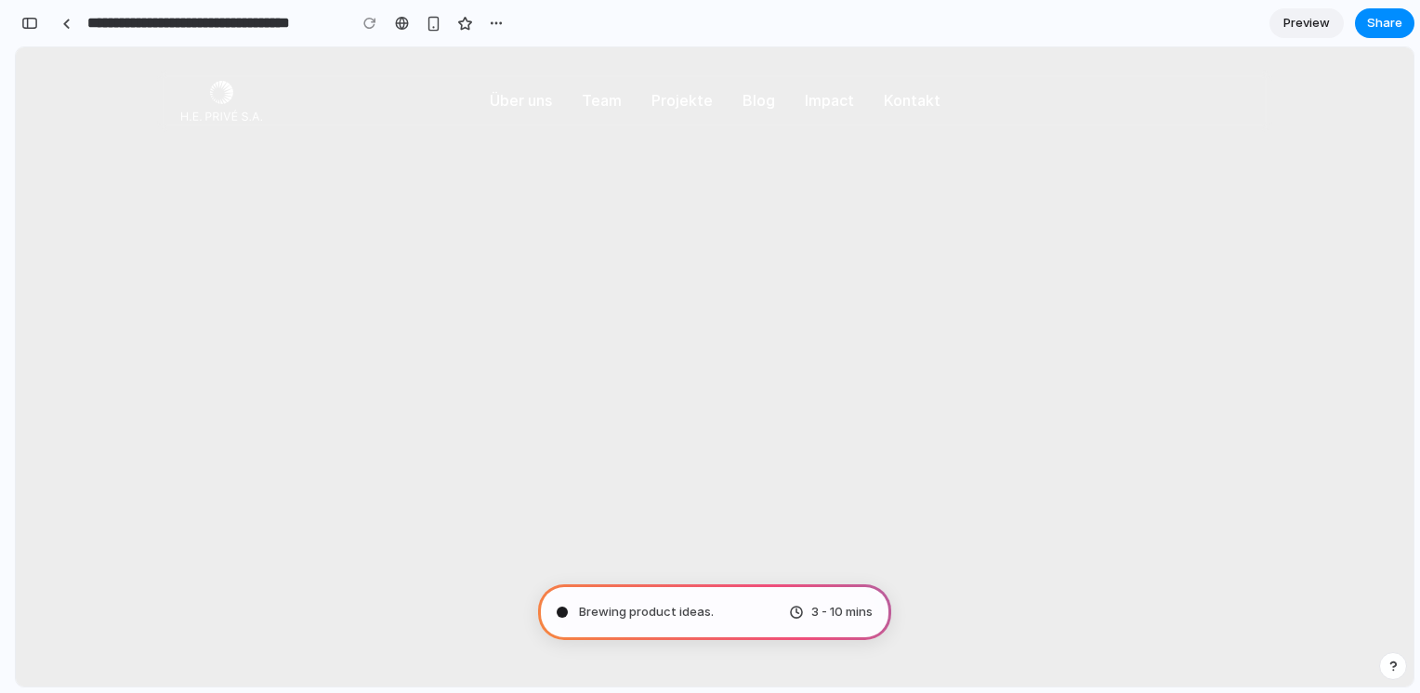
scroll to position [1513, 0]
click at [1323, 28] on span "Preview" at bounding box center [1307, 23] width 46 height 19
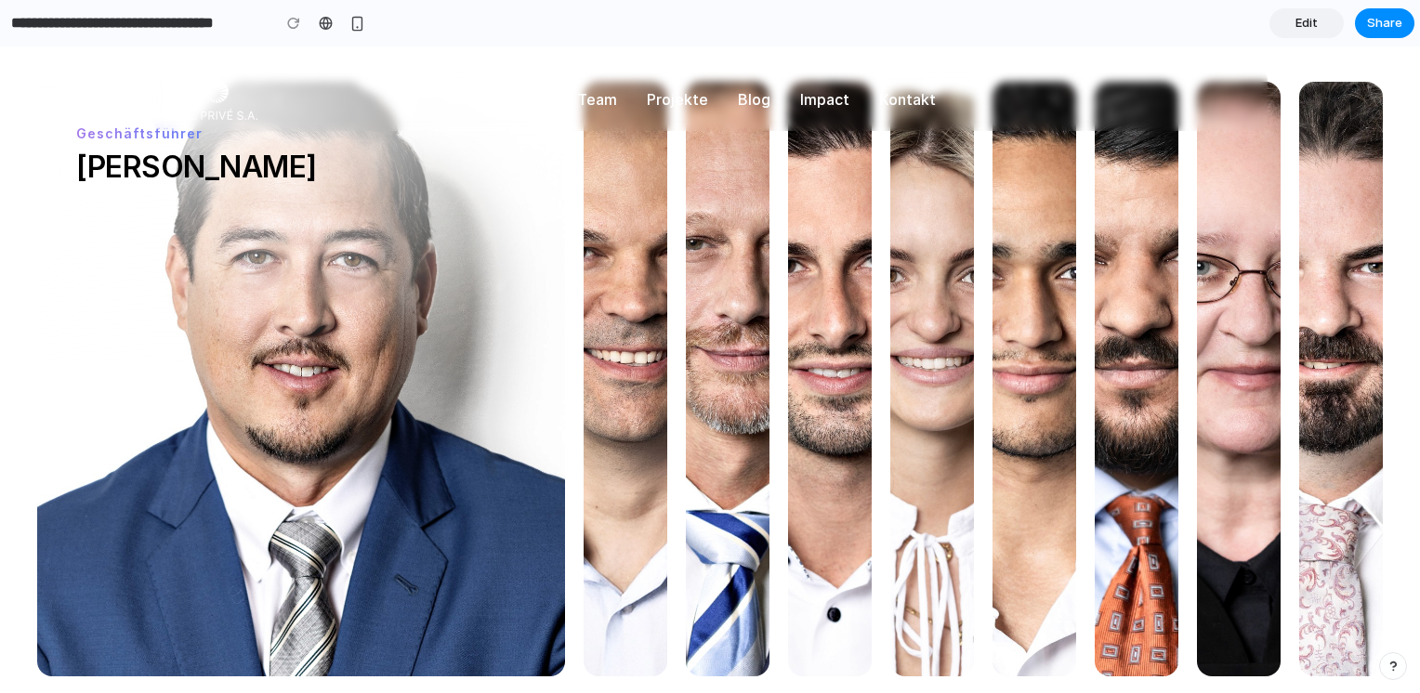
click at [822, 218] on img at bounding box center [828, 282] width 757 height 757
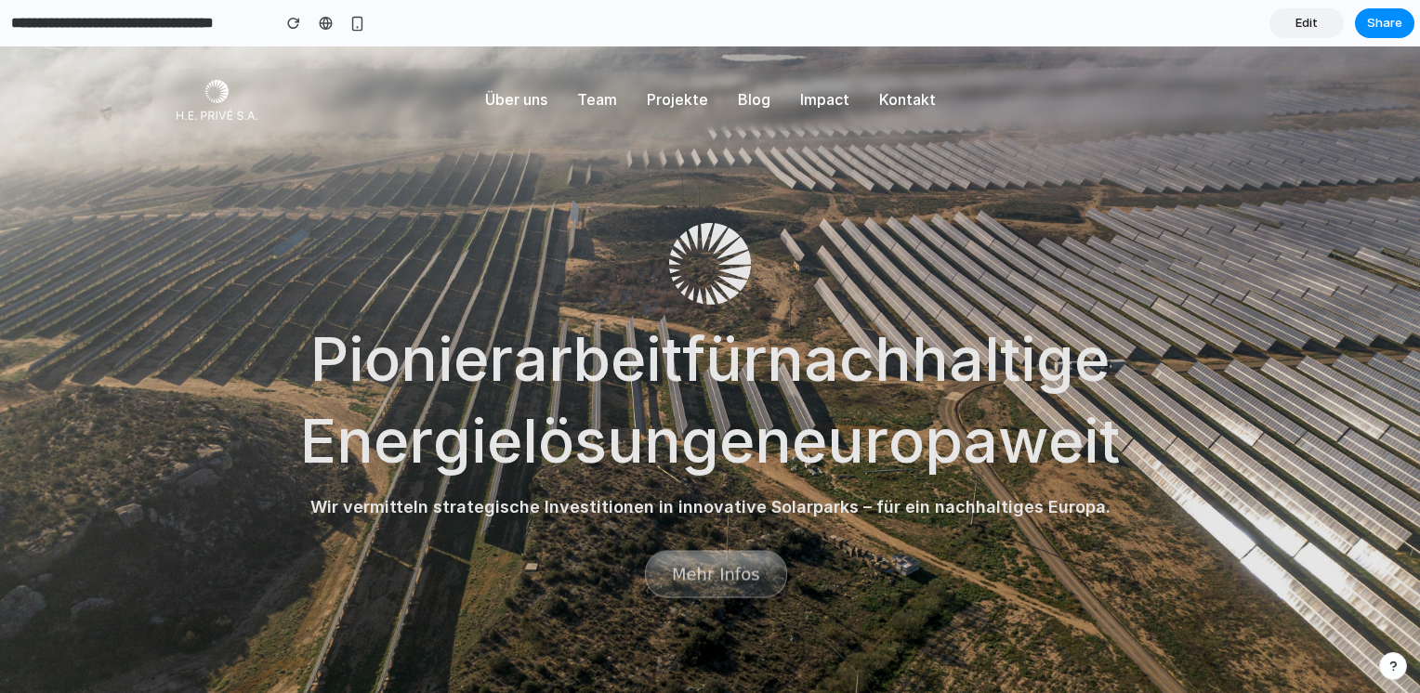
click at [747, 92] on p "Blog" at bounding box center [754, 99] width 33 height 20
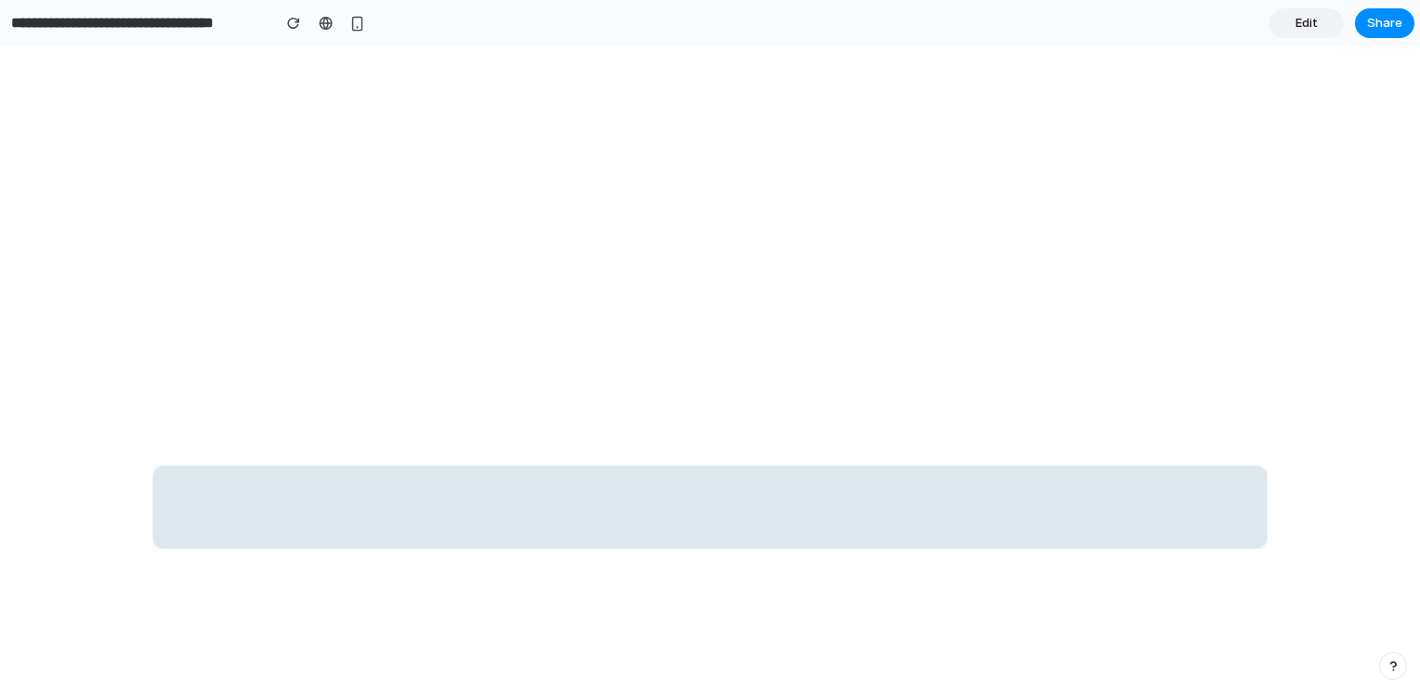
scroll to position [4071, 0]
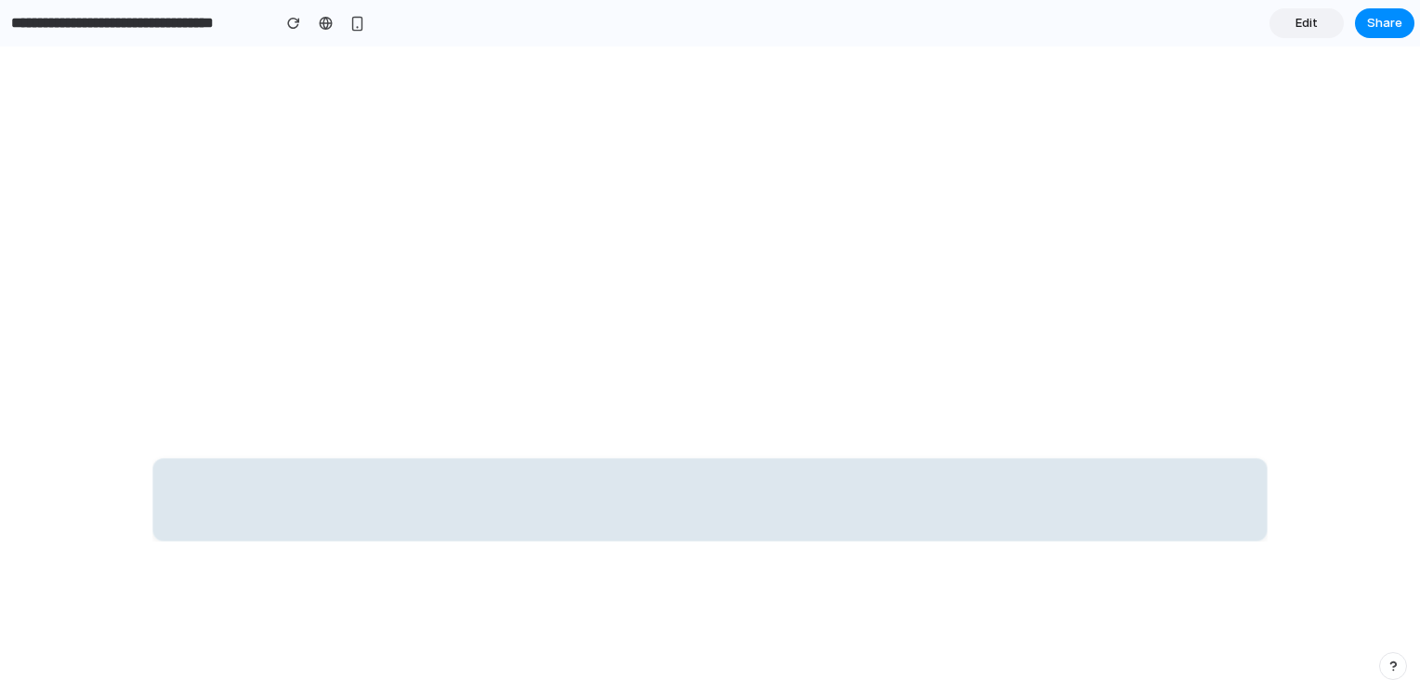
click at [1312, 28] on span "Edit" at bounding box center [1307, 23] width 22 height 19
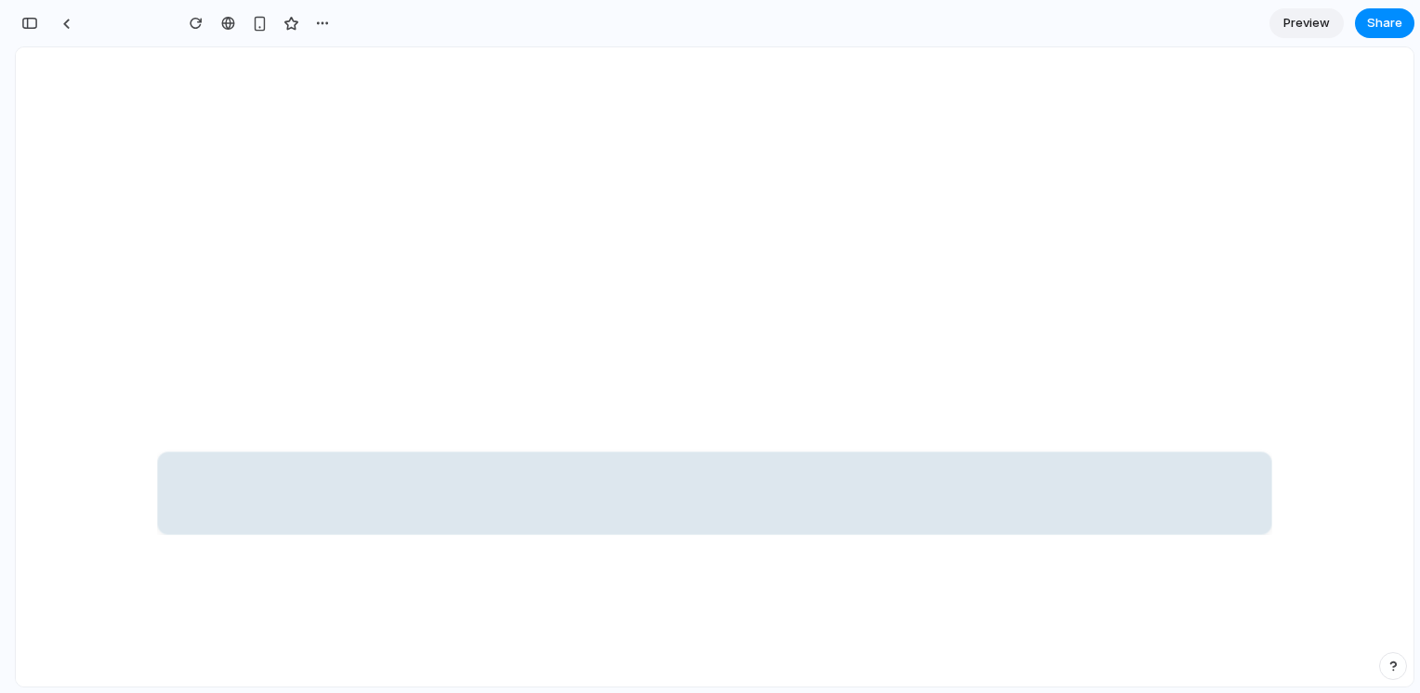
scroll to position [97, 0]
click at [44, 25] on button "button" at bounding box center [30, 23] width 30 height 30
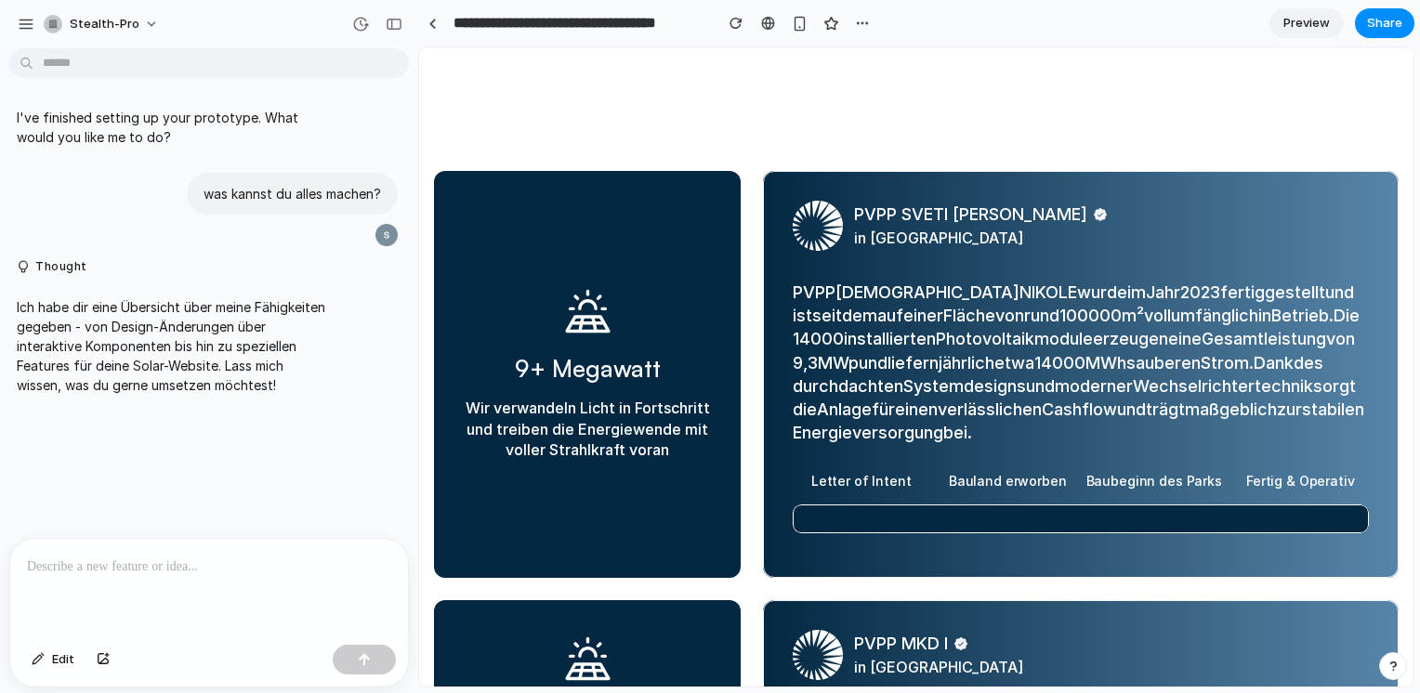
scroll to position [0, 0]
click at [136, 365] on p "Ich habe dir eine Übersicht über meine Fähigkeiten gegeben - von Design-Änderun…" at bounding box center [172, 346] width 310 height 98
click at [154, 559] on p at bounding box center [209, 567] width 364 height 22
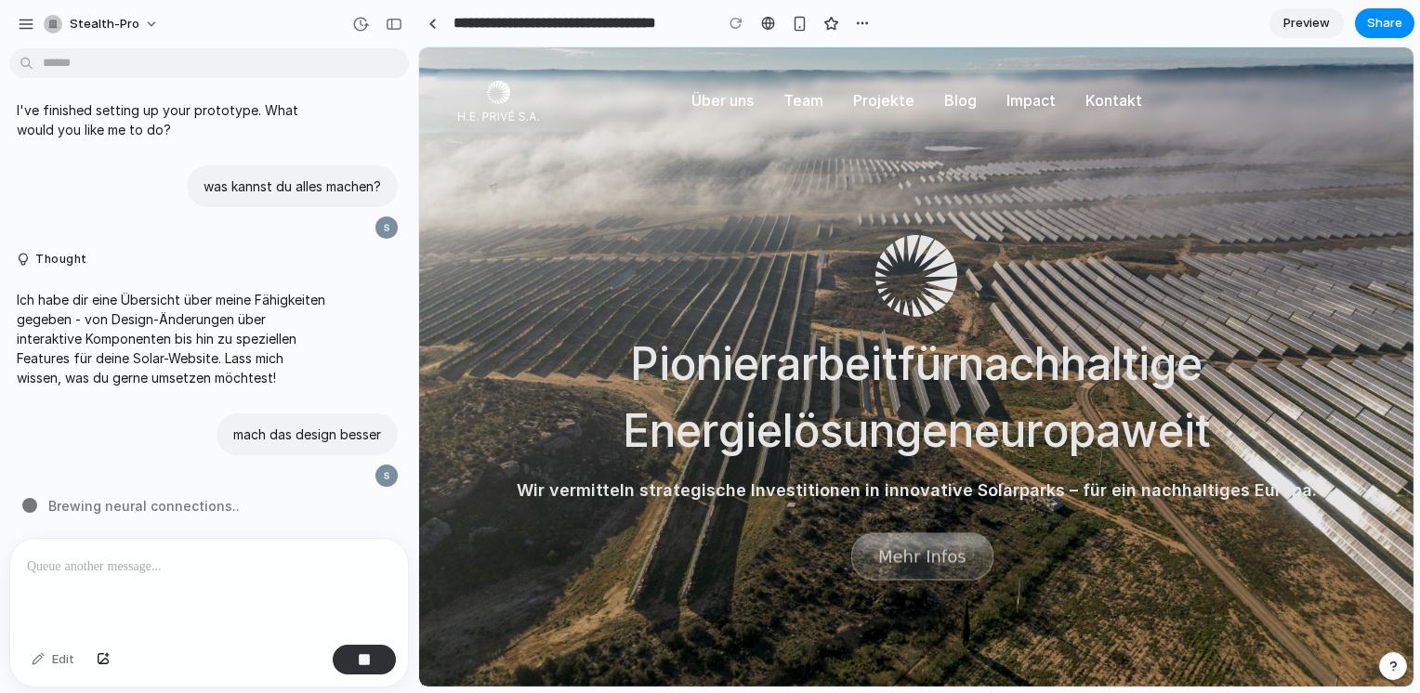
click at [815, 99] on p "Team" at bounding box center [804, 100] width 40 height 20
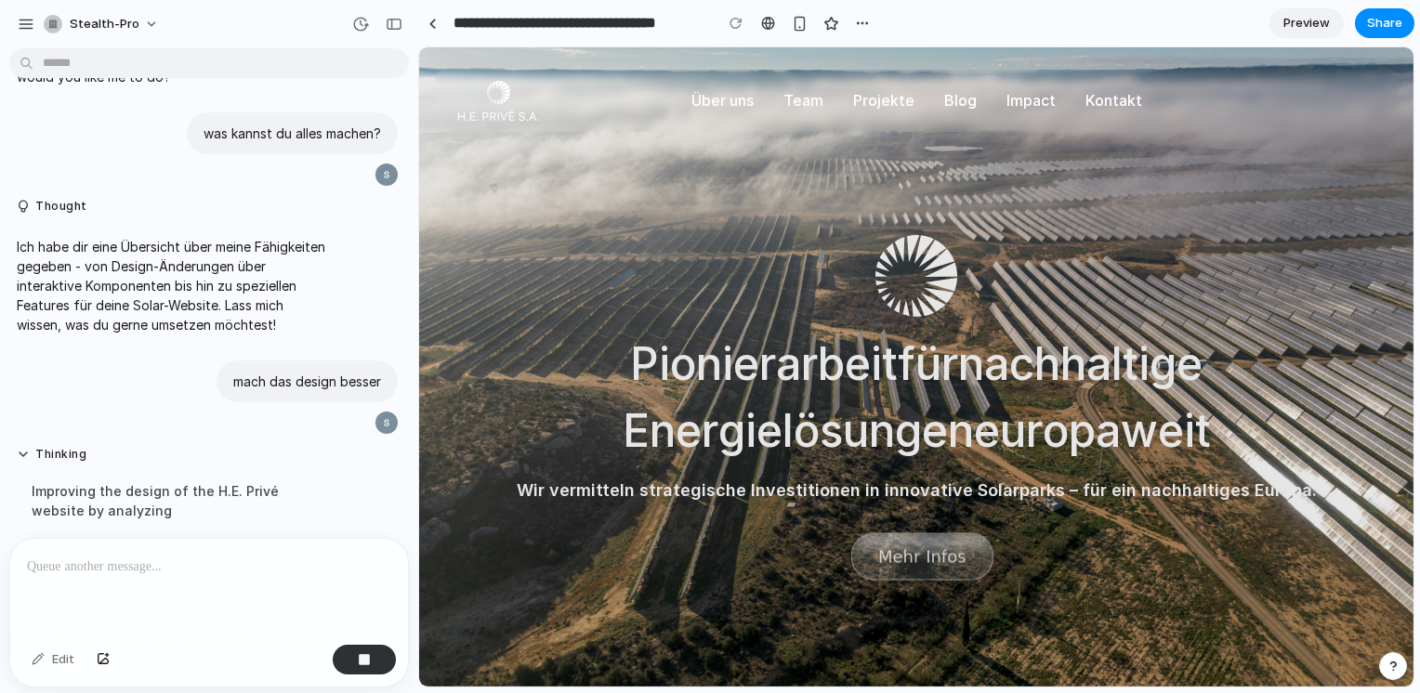
click at [870, 100] on p "Projekte" at bounding box center [883, 100] width 61 height 20
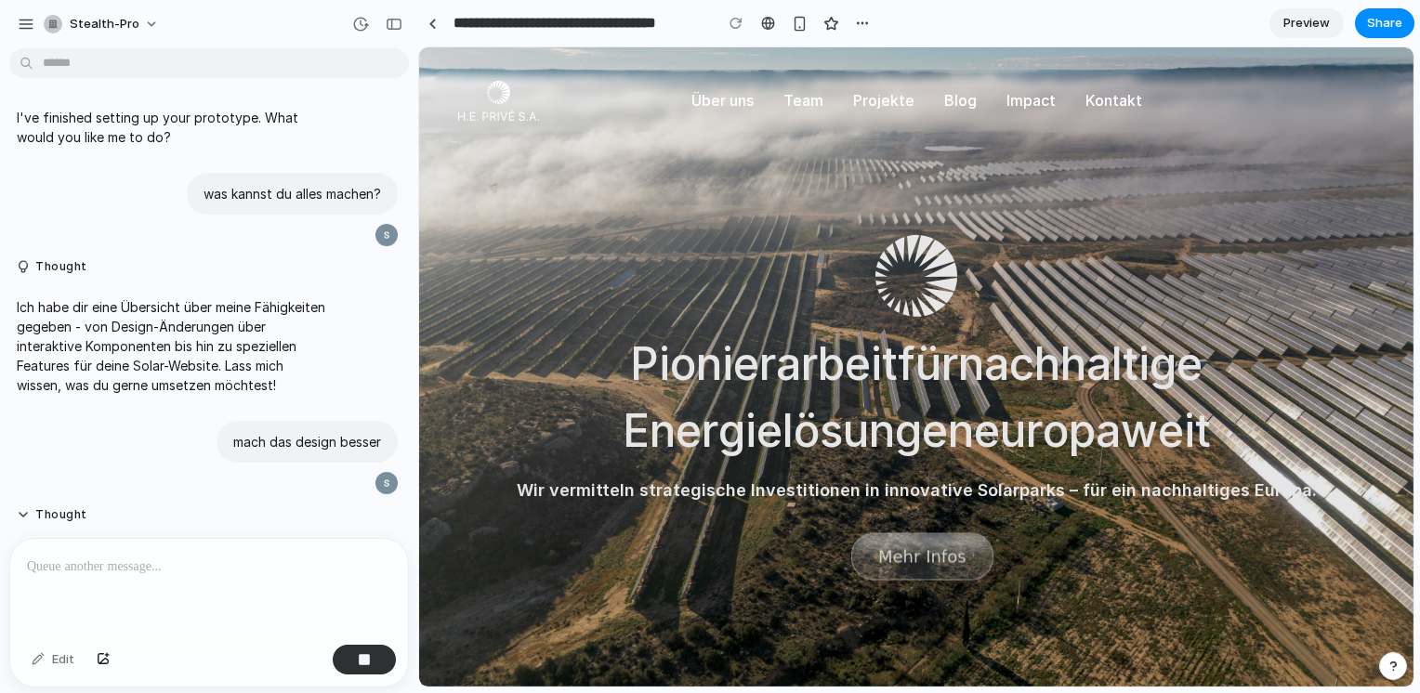
scroll to position [374, 0]
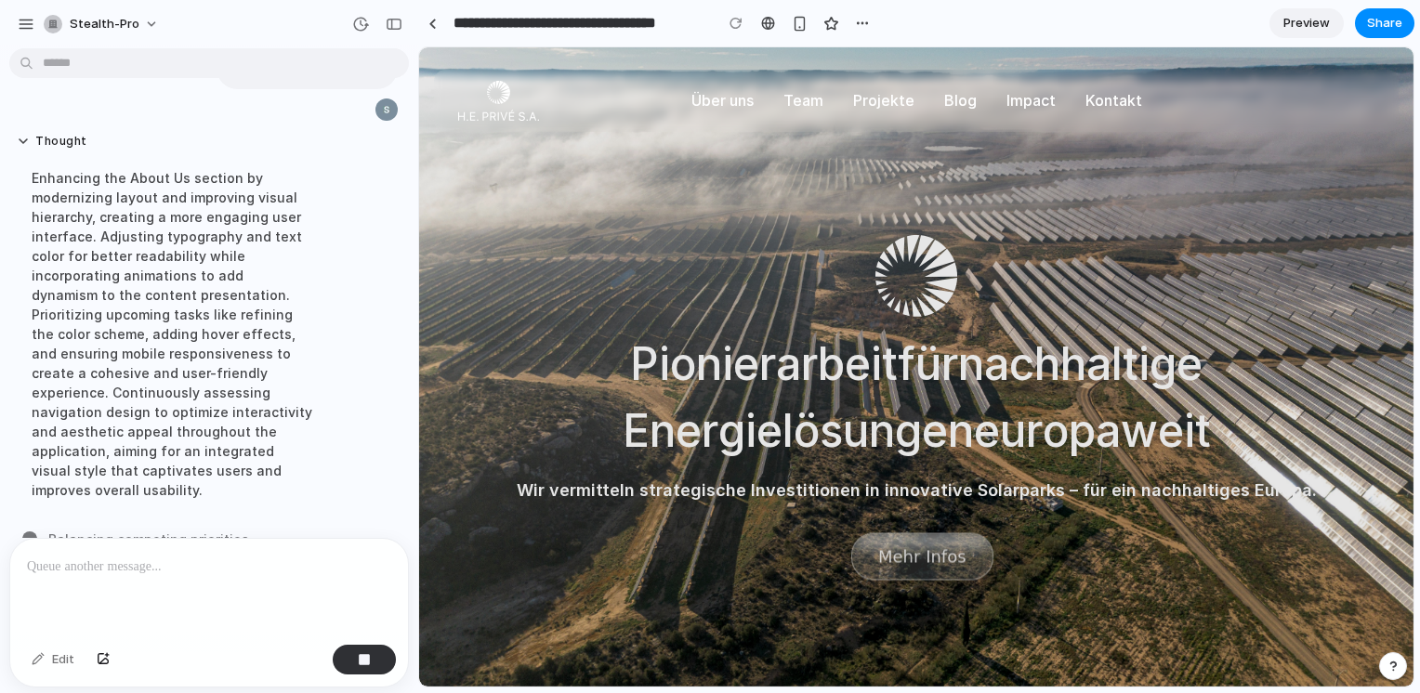
click at [955, 103] on p "Blog" at bounding box center [960, 100] width 33 height 20
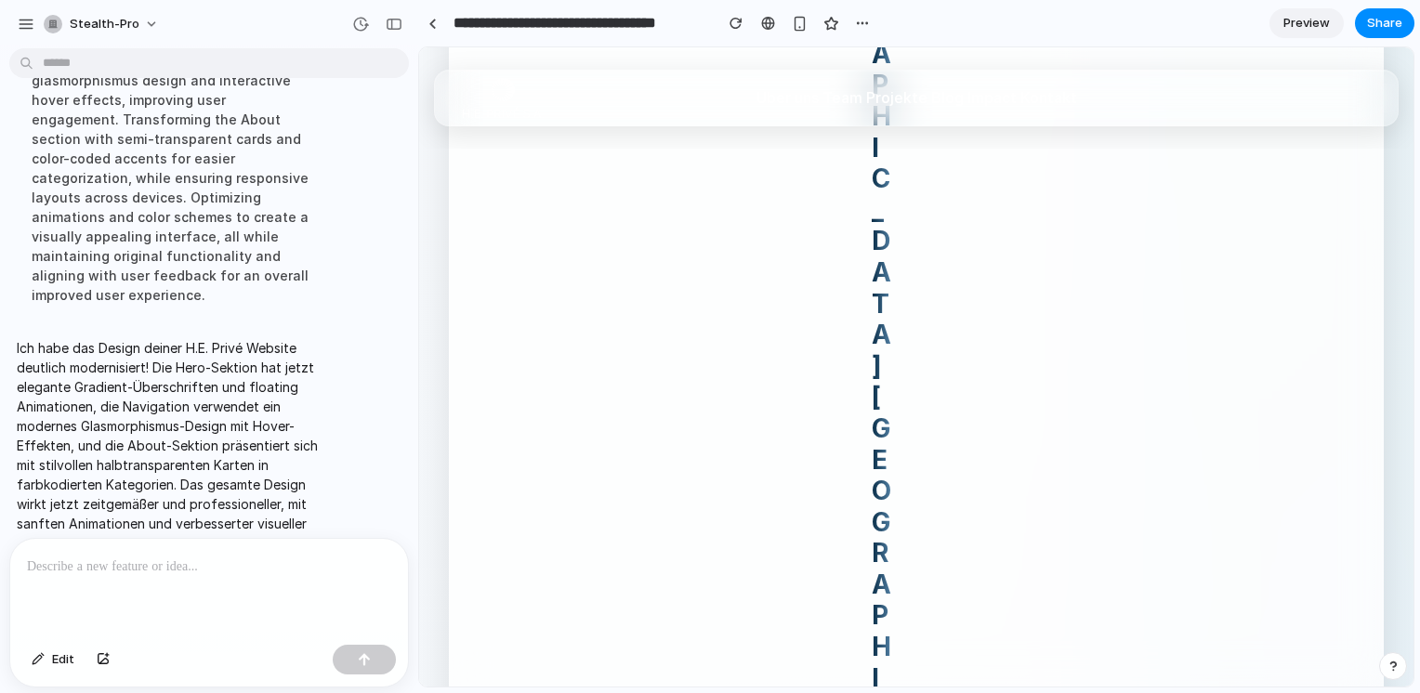
scroll to position [2539, 0]
